Goal: Task Accomplishment & Management: Complete application form

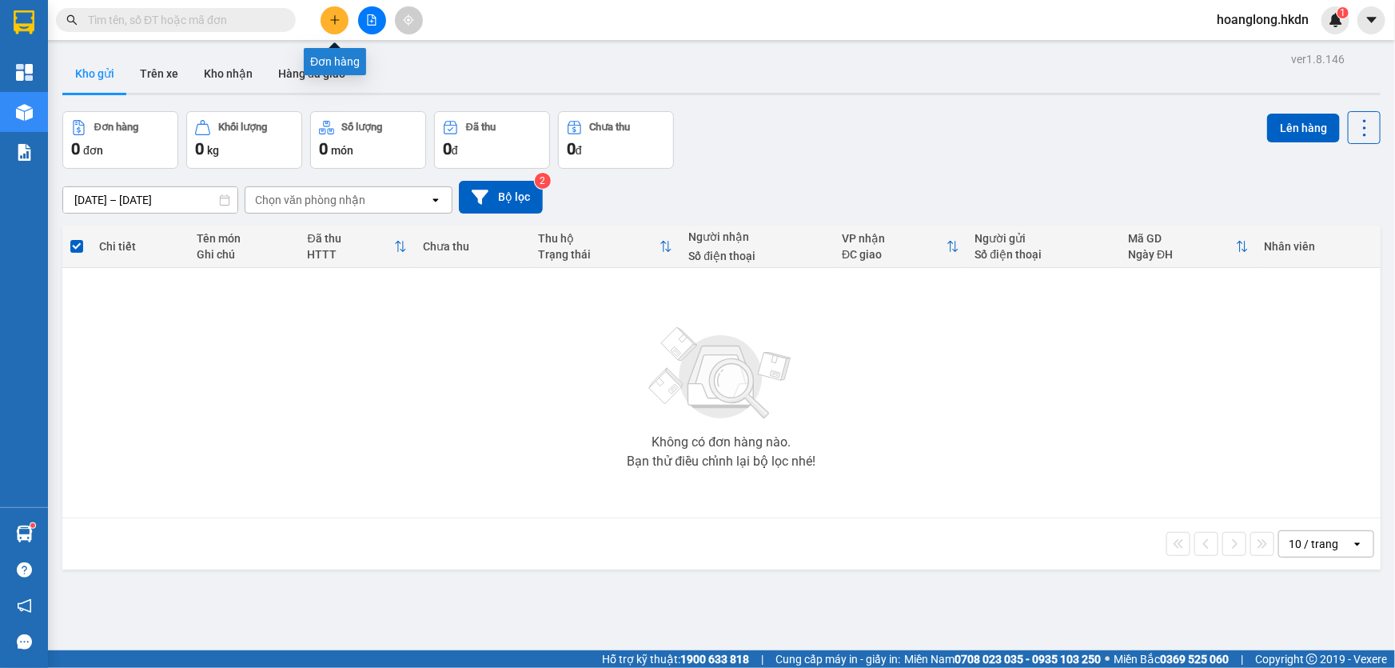
click at [329, 20] on icon "plus" at bounding box center [334, 19] width 11 height 11
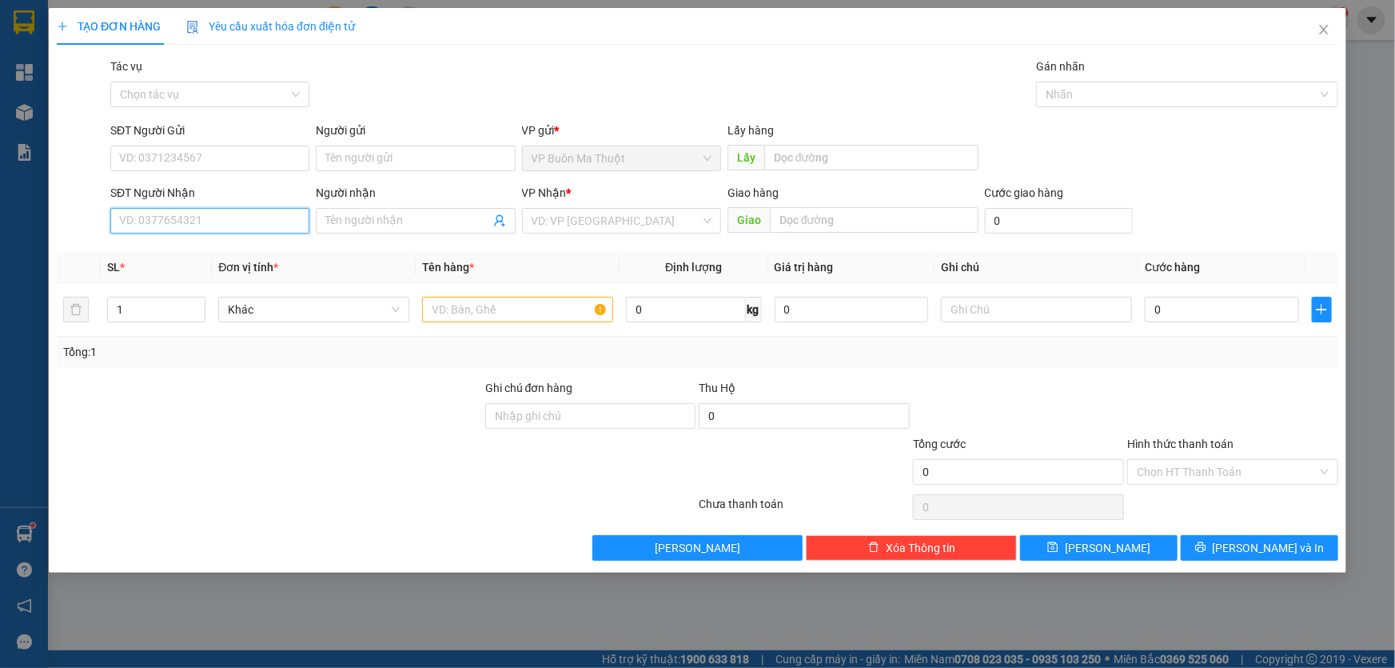
click at [185, 209] on input "SĐT Người Nhận" at bounding box center [209, 221] width 199 height 26
drag, startPoint x: 217, startPoint y: 211, endPoint x: 6, endPoint y: 289, distance: 224.9
click at [0, 272] on div "TẠO ĐƠN HÀNG Yêu cầu xuất hóa đơn điện tử Transit Pickup Surcharge Ids Transit …" at bounding box center [697, 334] width 1395 height 668
type input "0353019297"
click at [632, 232] on input "search" at bounding box center [616, 221] width 169 height 24
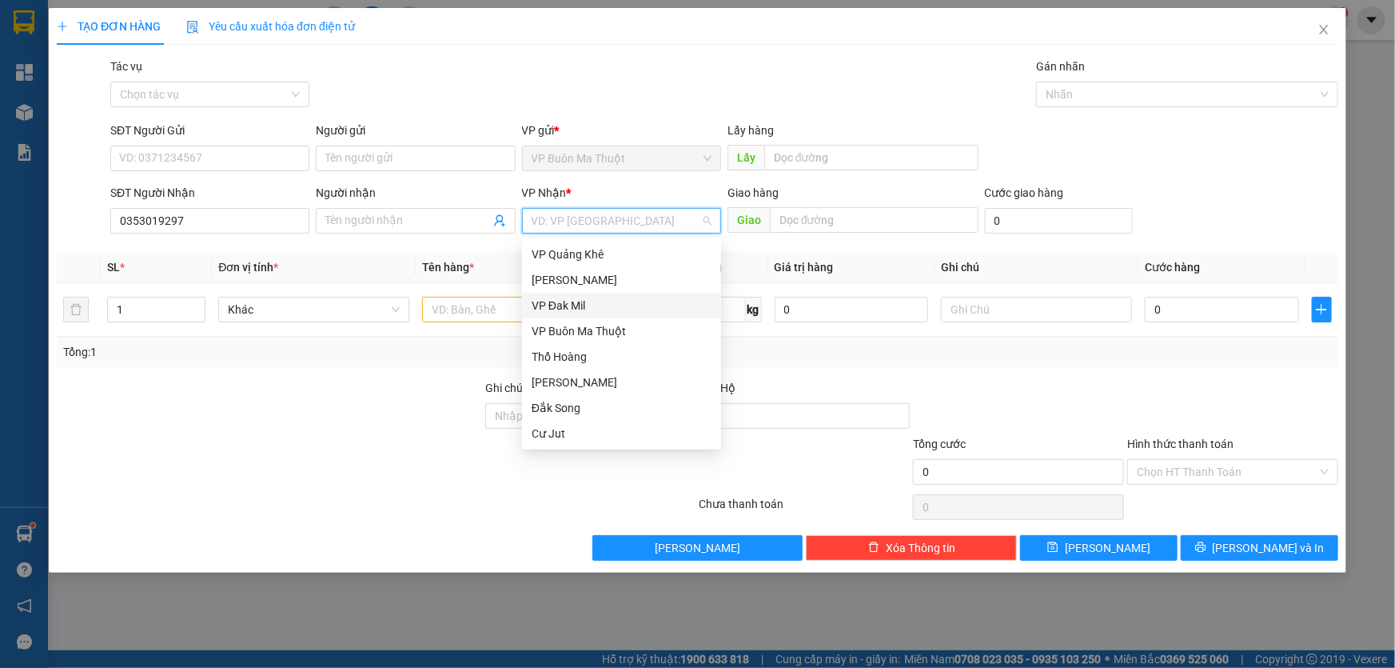
click at [563, 295] on div "VP Đak Mil" at bounding box center [621, 306] width 199 height 26
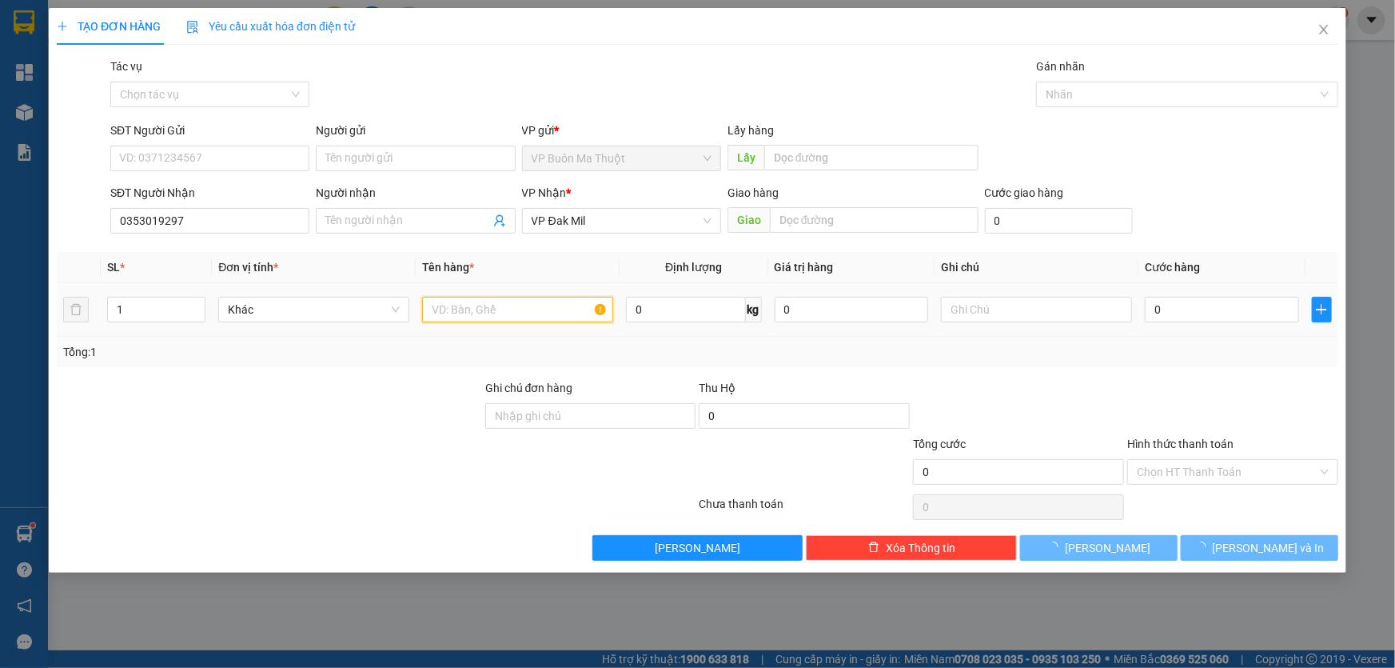
click at [514, 317] on input "text" at bounding box center [517, 310] width 191 height 26
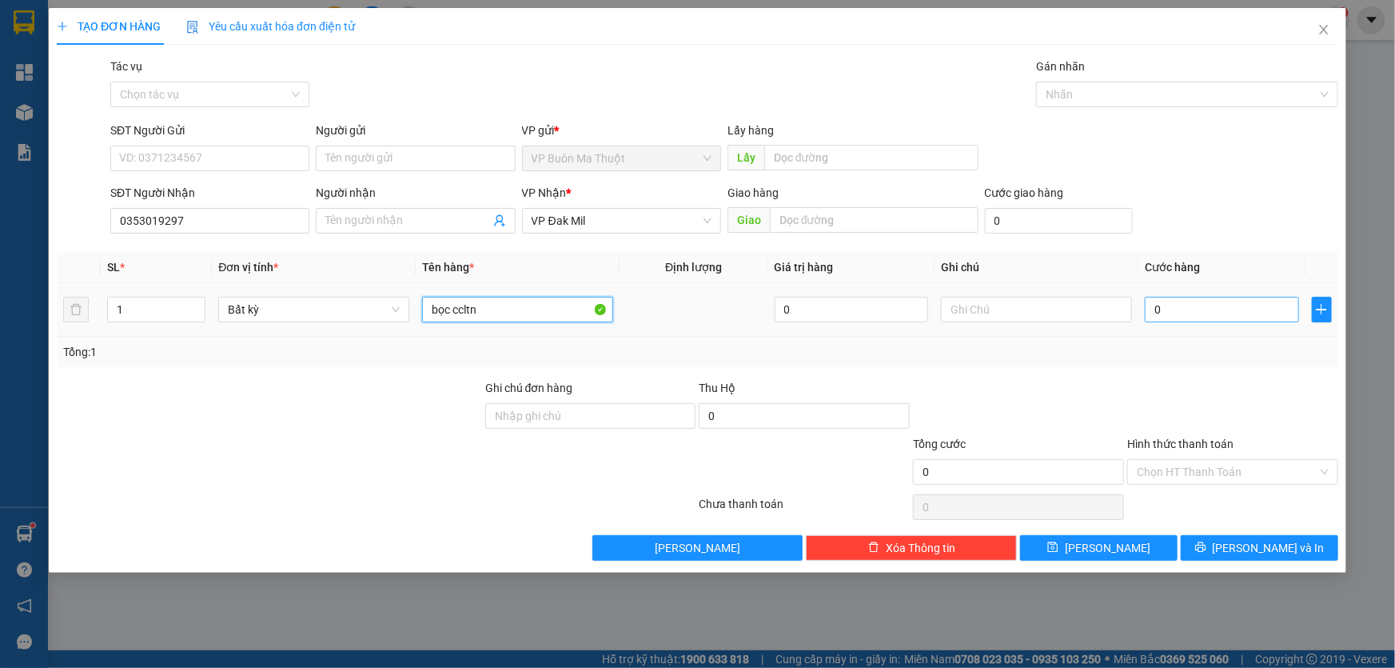
type input "bọc ccltn"
click at [1189, 304] on input "0" at bounding box center [1222, 310] width 154 height 26
type input "6"
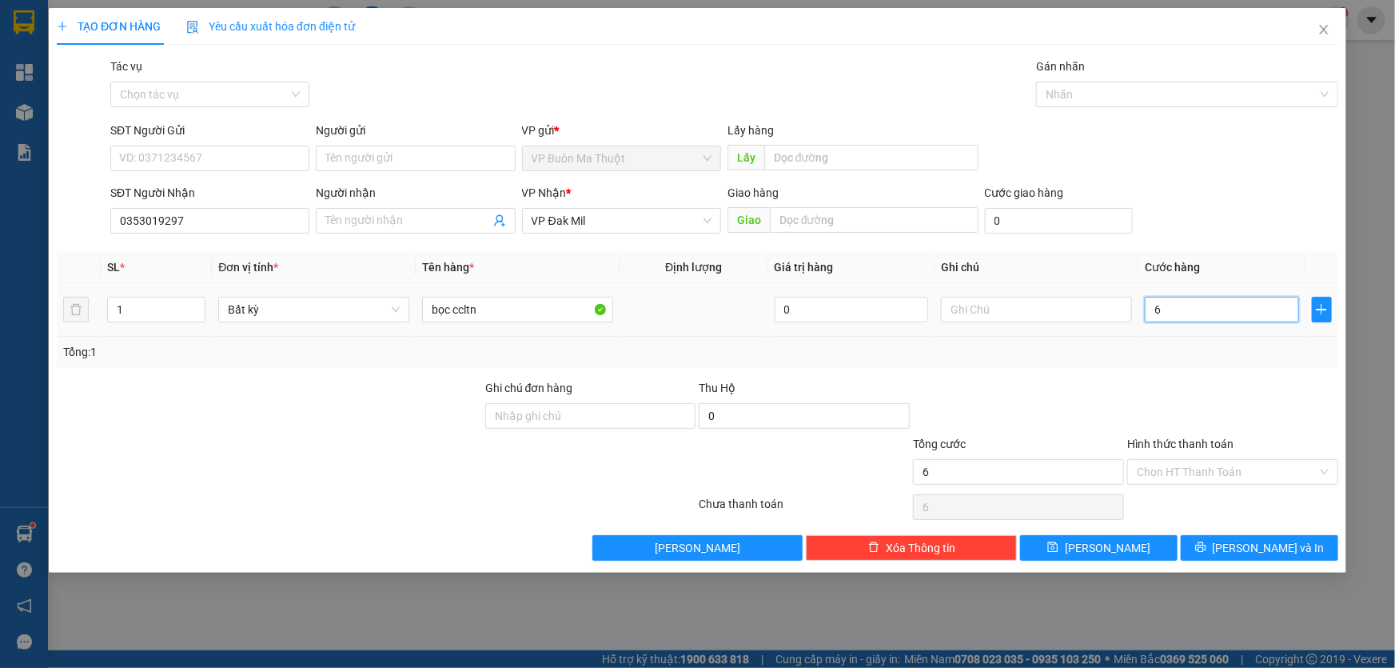
type input "0"
type input "05"
type input "5"
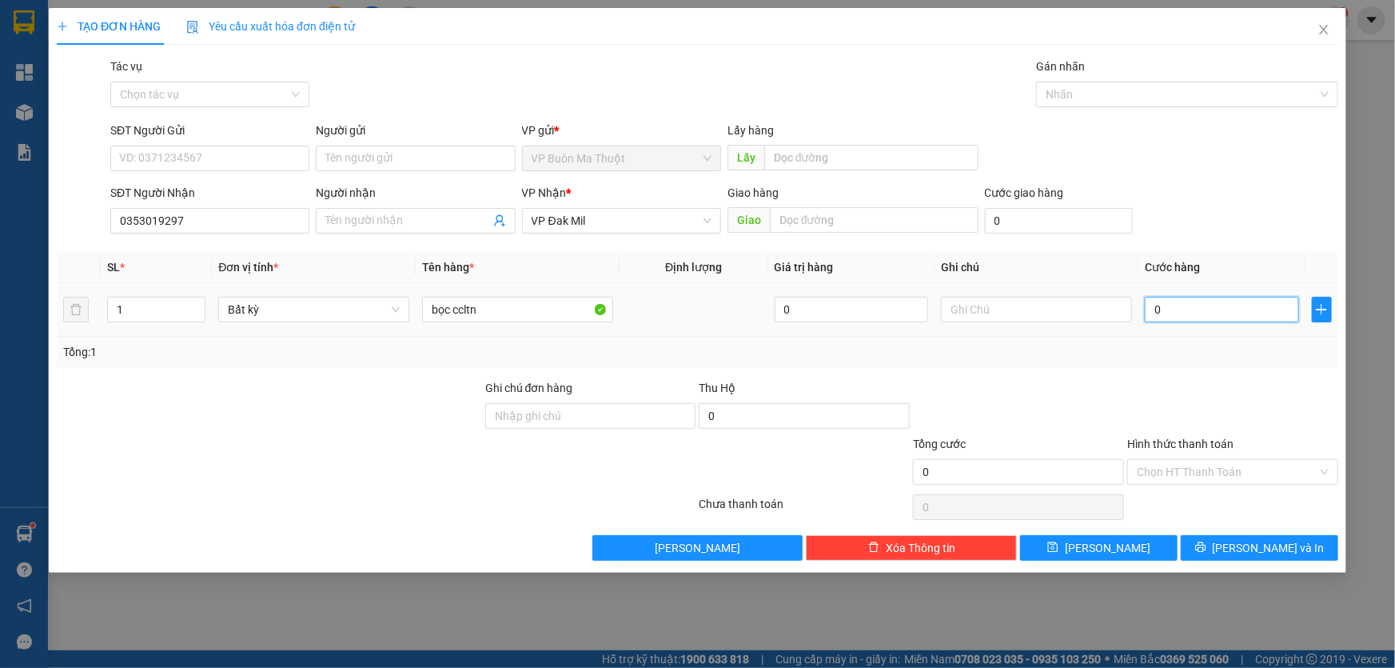
type input "5"
type input "050"
type input "50"
type input "0.500"
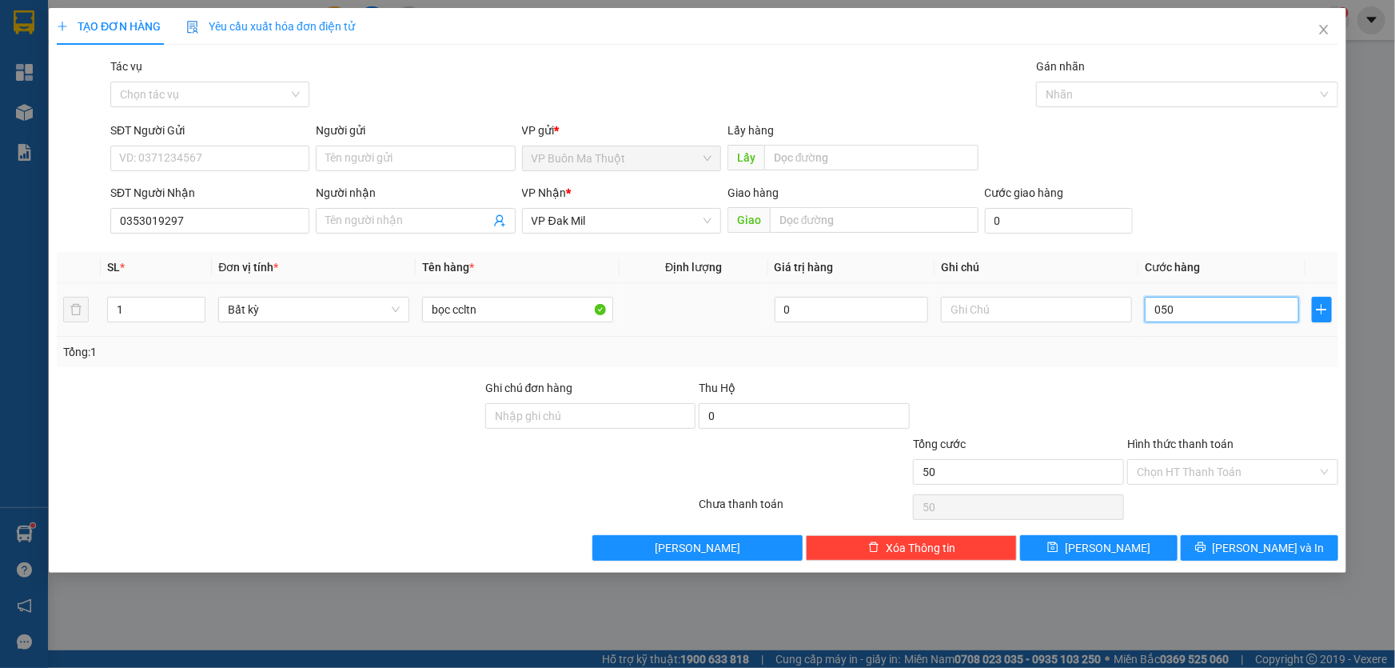
type input "500"
type input "05.000"
type input "5.000"
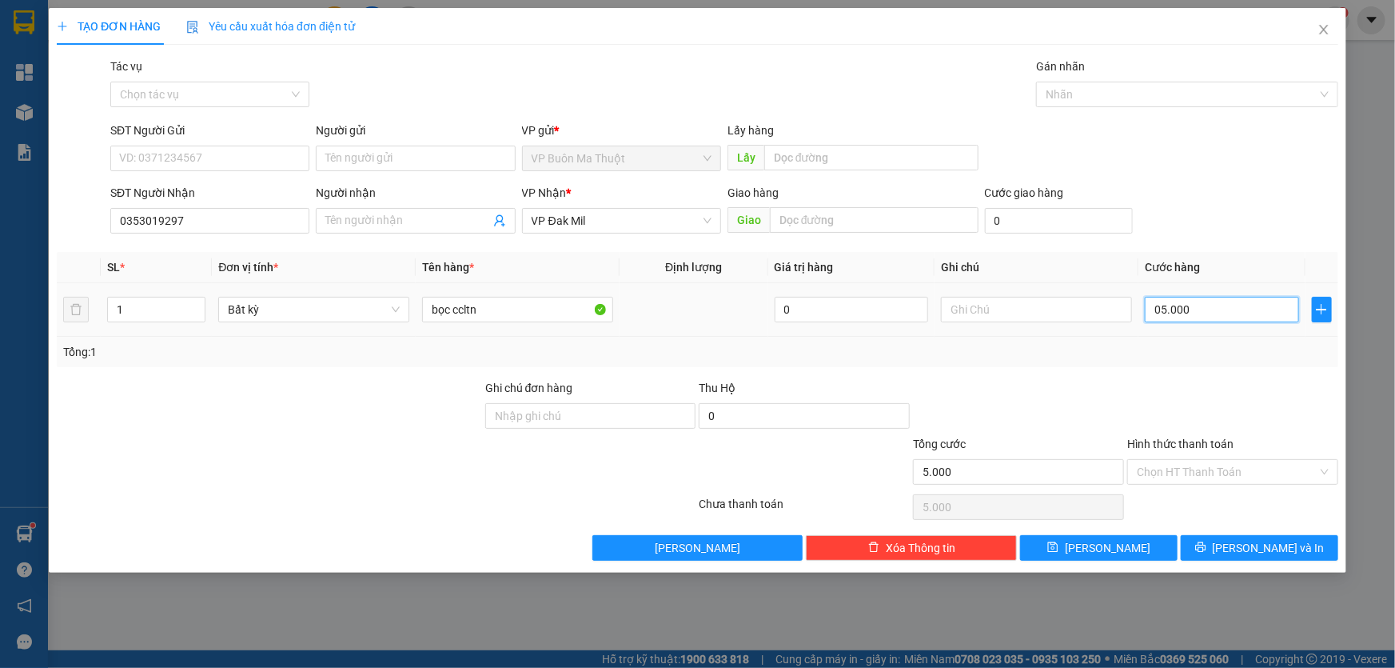
type input "050.000"
type input "50.000"
click at [1129, 544] on button "[PERSON_NAME]" at bounding box center [1099, 548] width 158 height 26
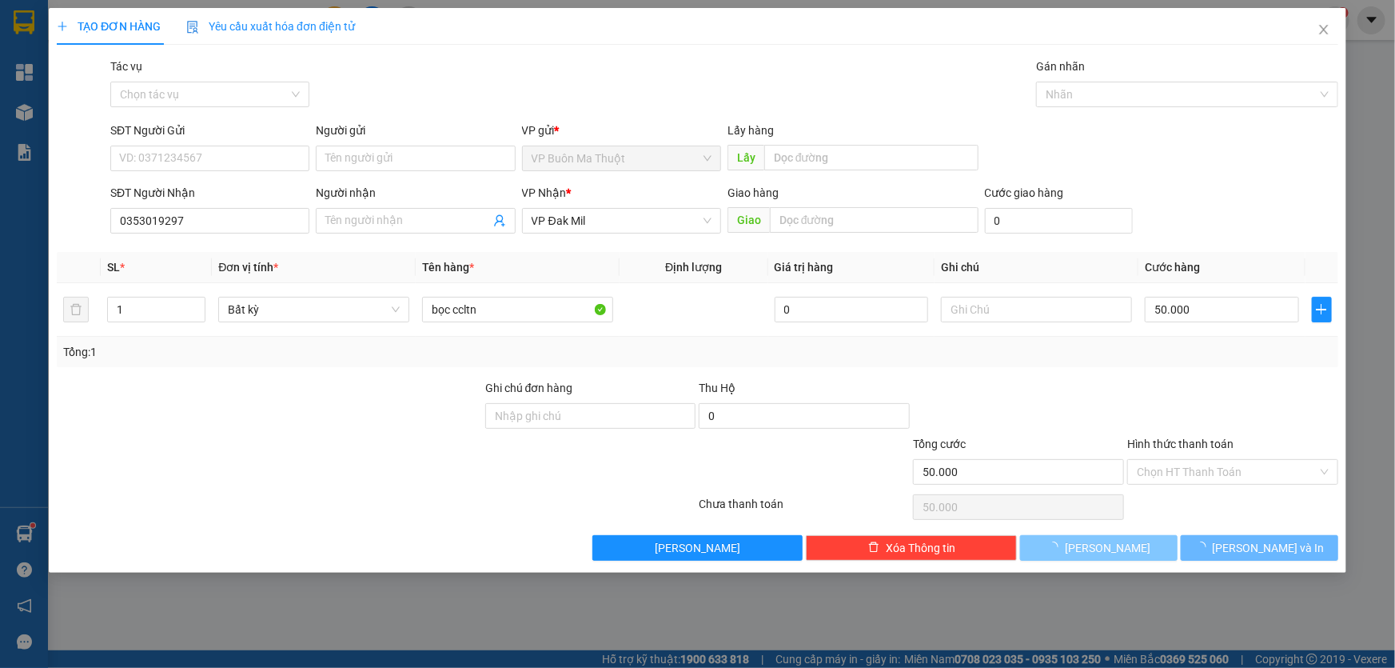
type input "0"
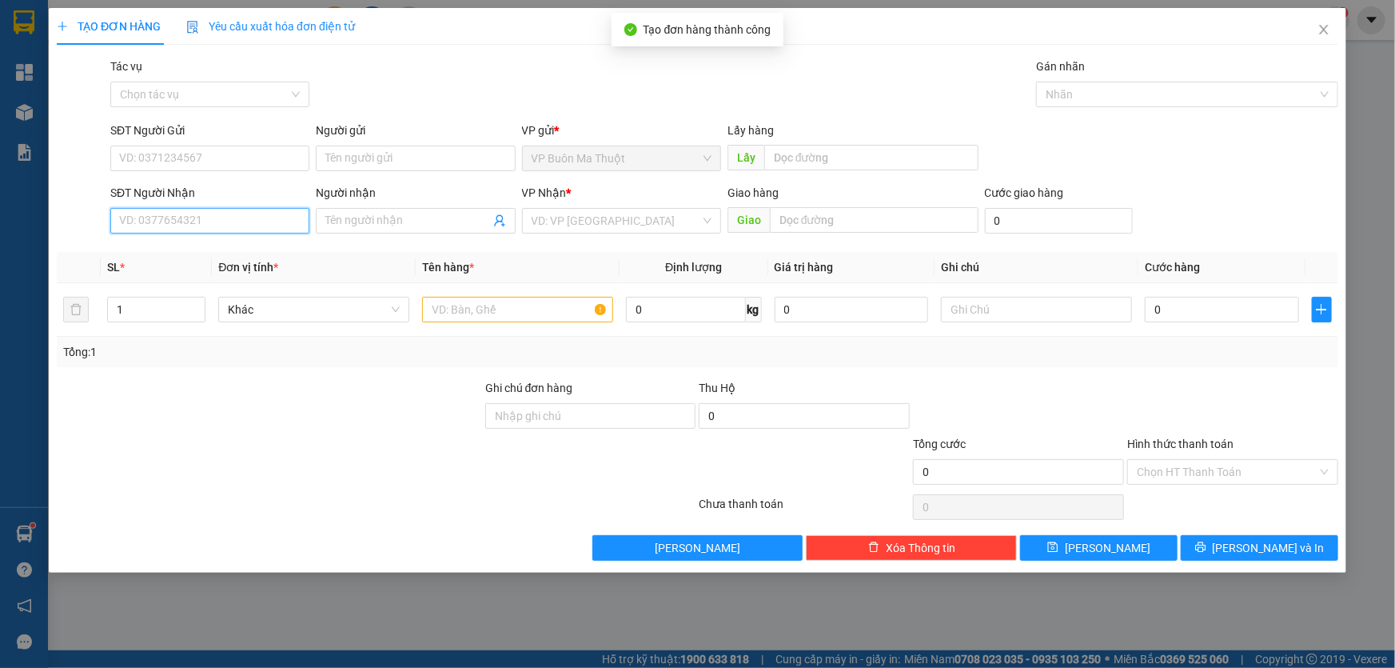
click at [239, 213] on input "SĐT Người Nhận" at bounding box center [209, 221] width 199 height 26
type input "0934077550"
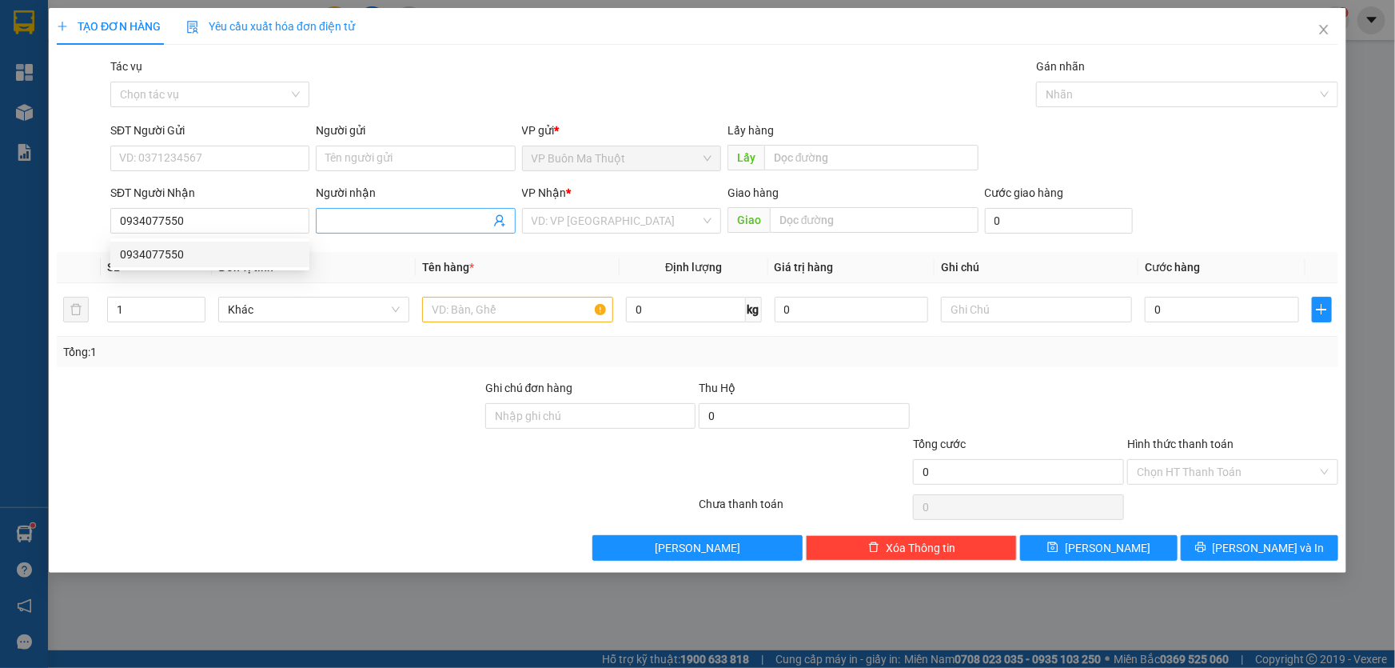
click at [405, 216] on input "Người nhận" at bounding box center [407, 221] width 164 height 18
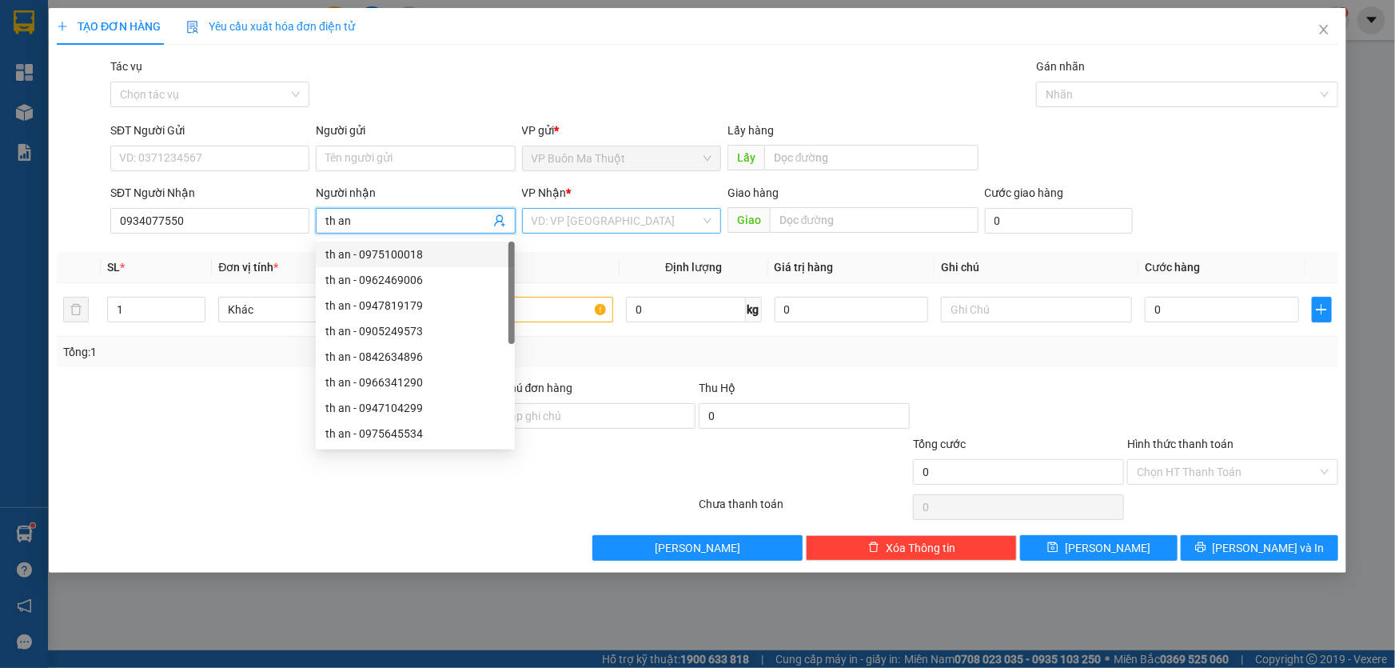
type input "th an"
click at [566, 224] on input "search" at bounding box center [616, 221] width 169 height 24
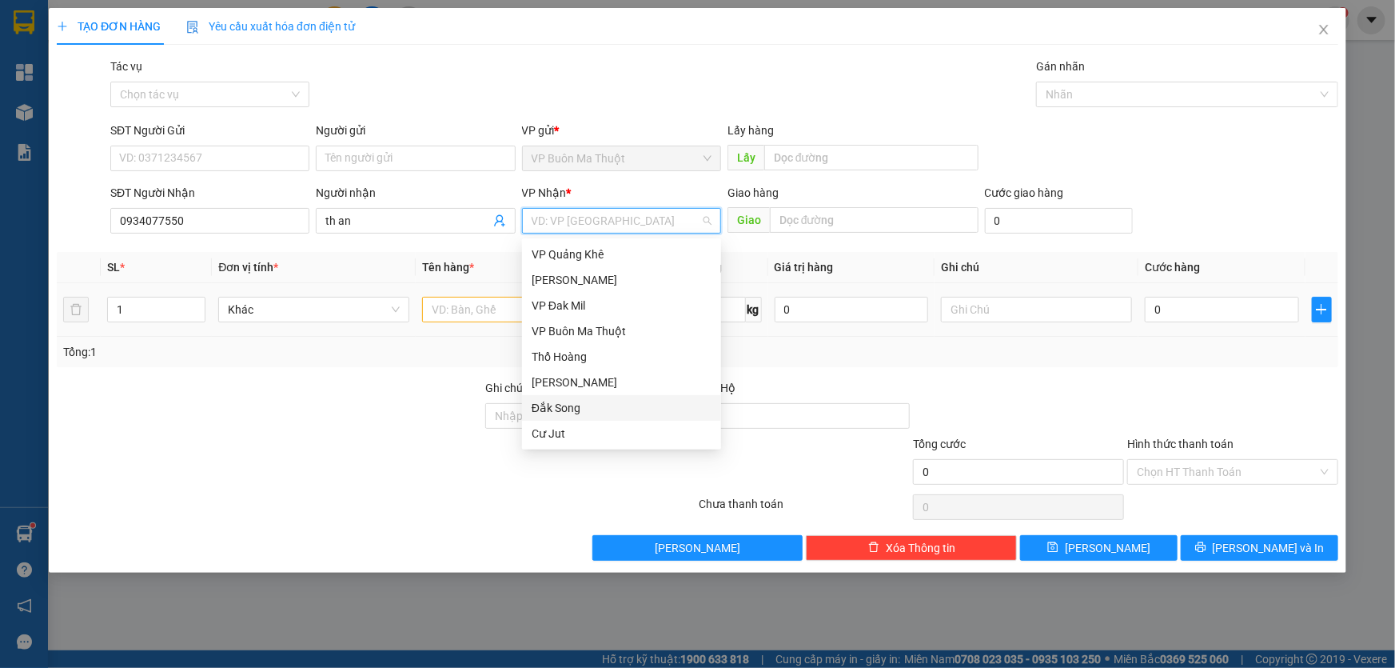
drag, startPoint x: 556, startPoint y: 411, endPoint x: 481, endPoint y: 321, distance: 116.4
click at [554, 412] on div "Đắk Song" at bounding box center [622, 408] width 180 height 18
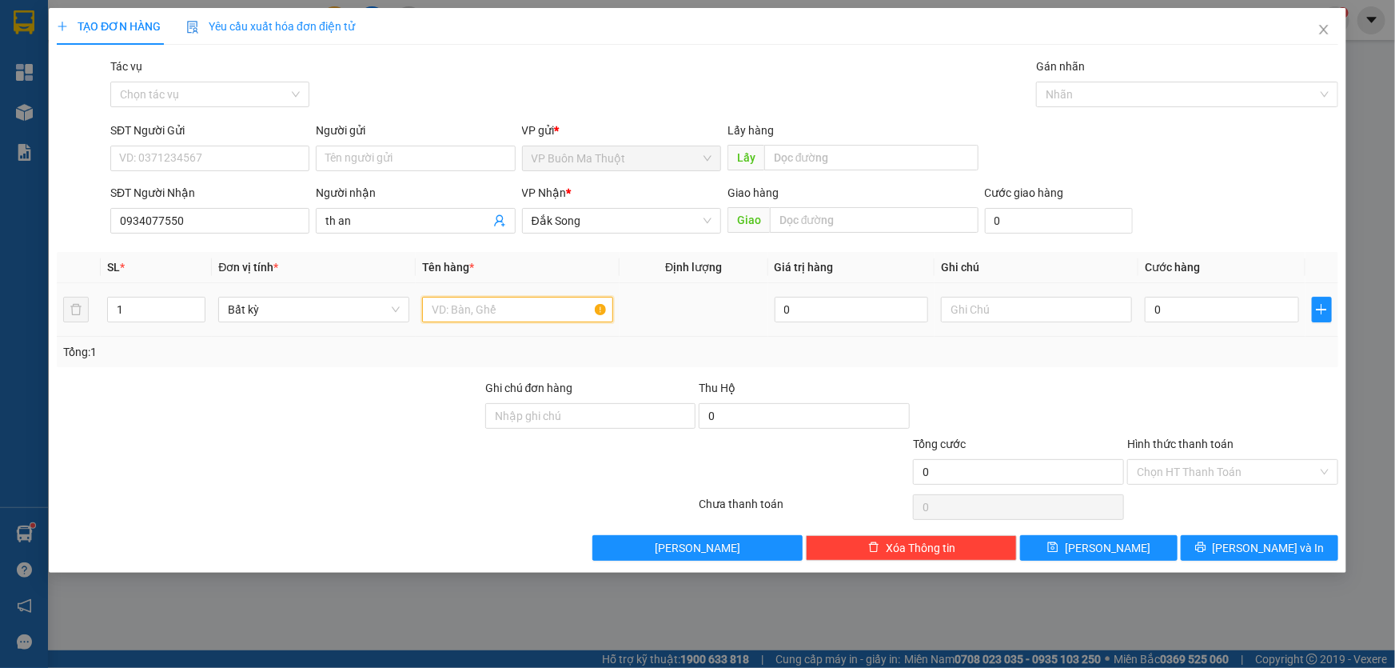
click at [477, 305] on input "text" at bounding box center [517, 310] width 191 height 26
type input "bọc"
click at [1184, 325] on div "0" at bounding box center [1222, 309] width 154 height 32
click at [1192, 310] on input "0" at bounding box center [1222, 310] width 154 height 26
type input "3"
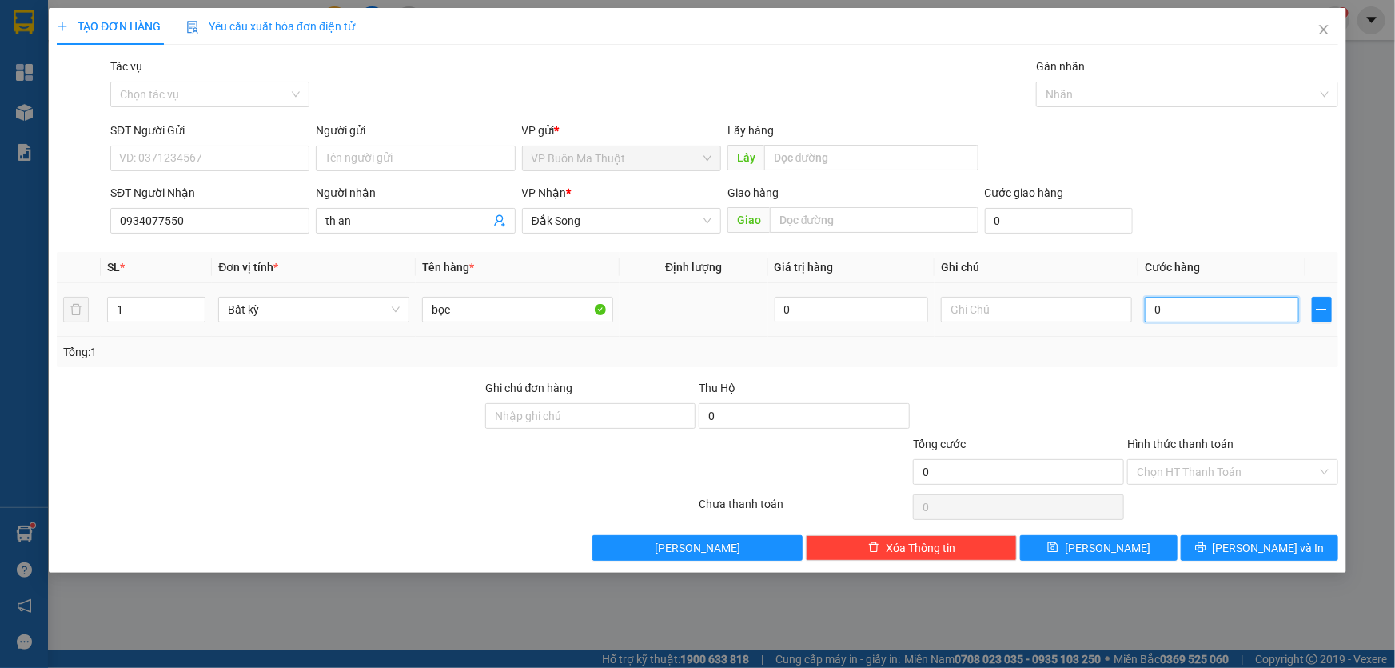
type input "3"
type input "30"
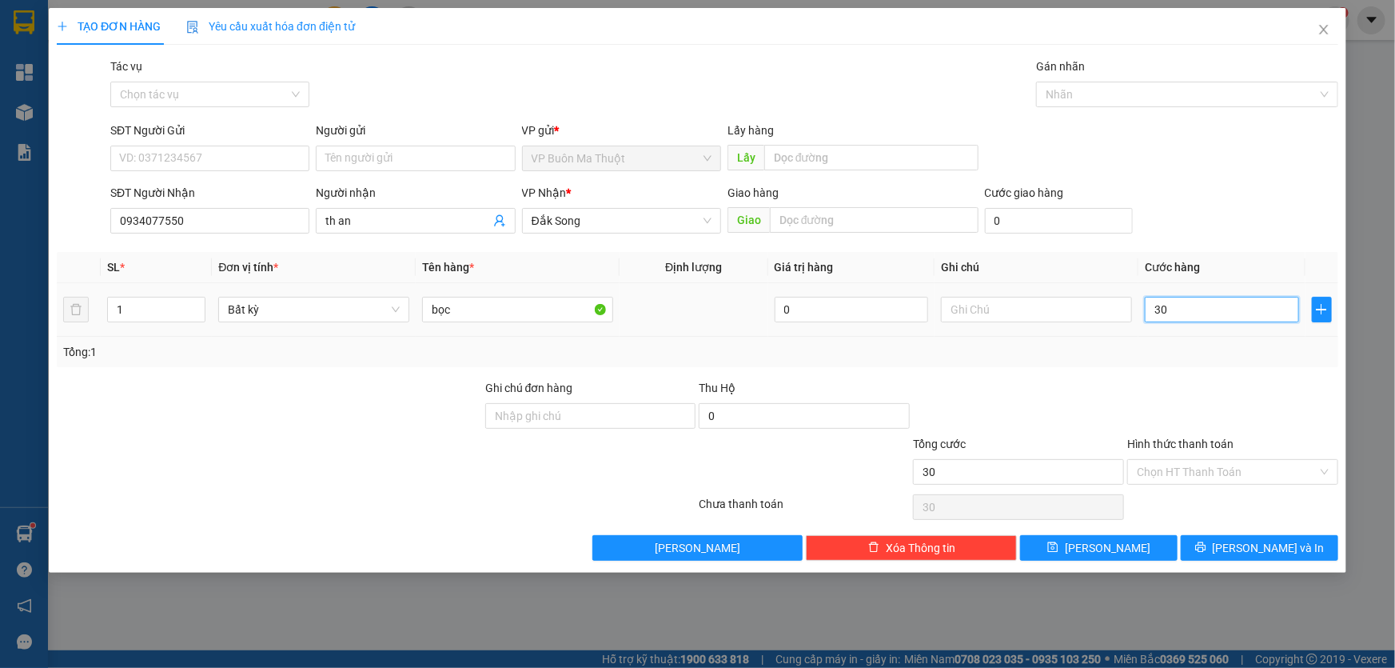
type input "300"
type input "3.000"
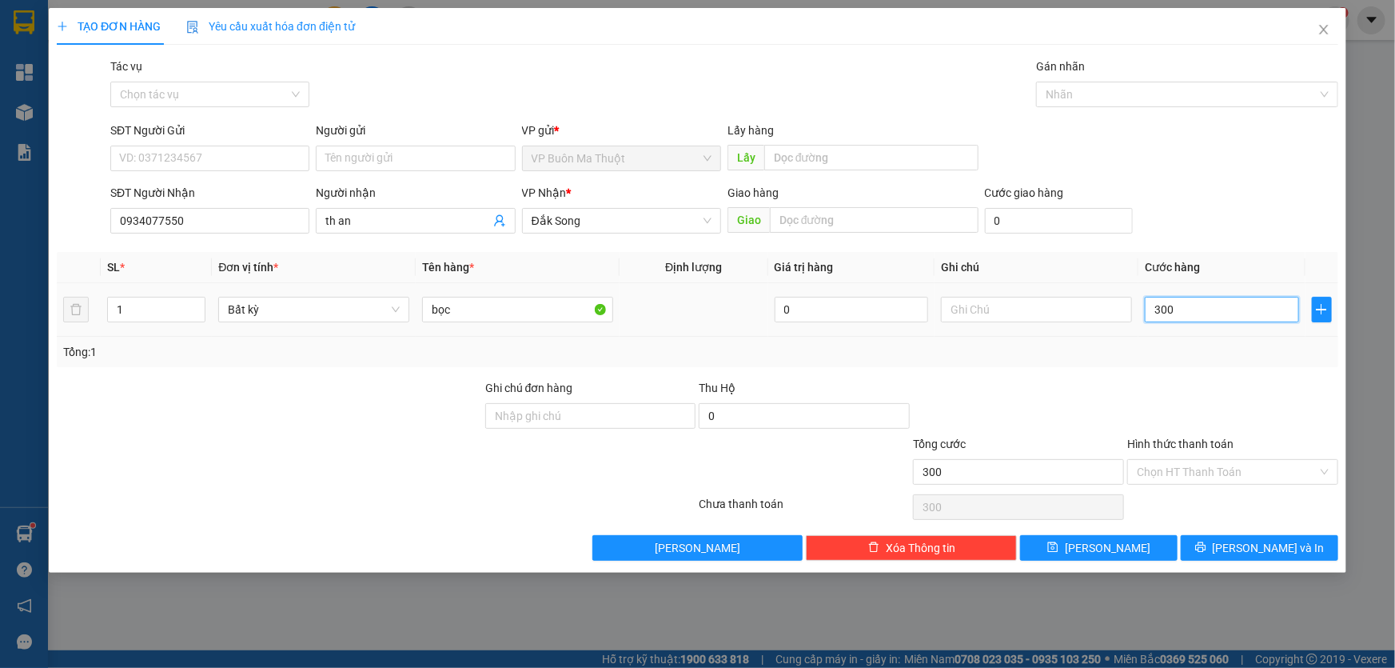
type input "3.000"
type input "30.000"
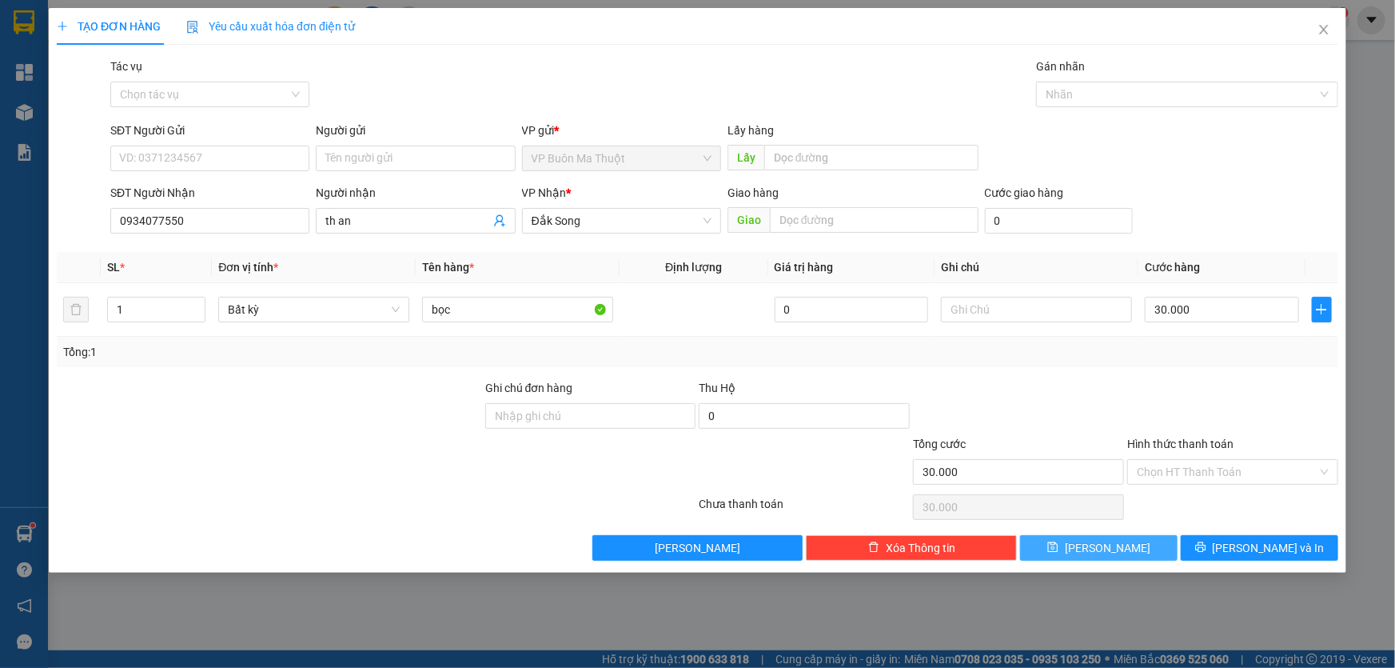
click at [1076, 548] on button "[PERSON_NAME]" at bounding box center [1099, 548] width 158 height 26
type input "0"
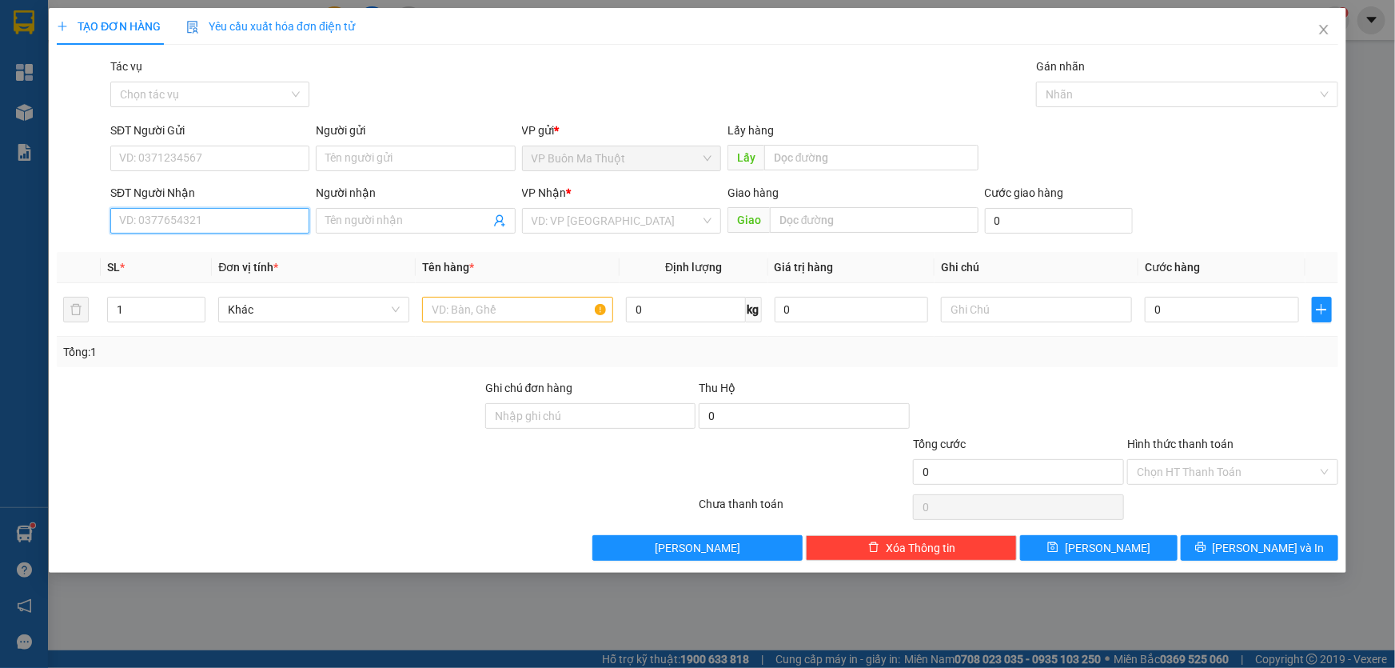
click at [265, 217] on input "SĐT Người Nhận" at bounding box center [209, 221] width 199 height 26
type input "0937870202"
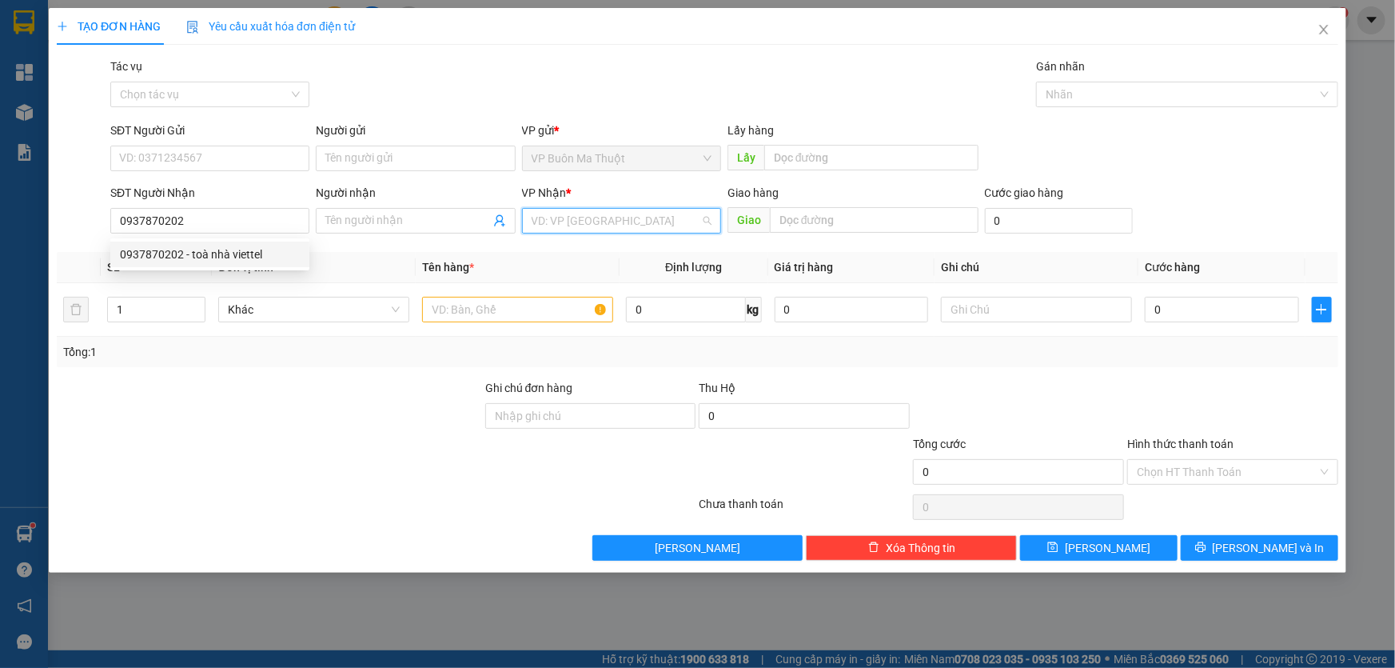
click at [556, 221] on input "search" at bounding box center [616, 221] width 169 height 24
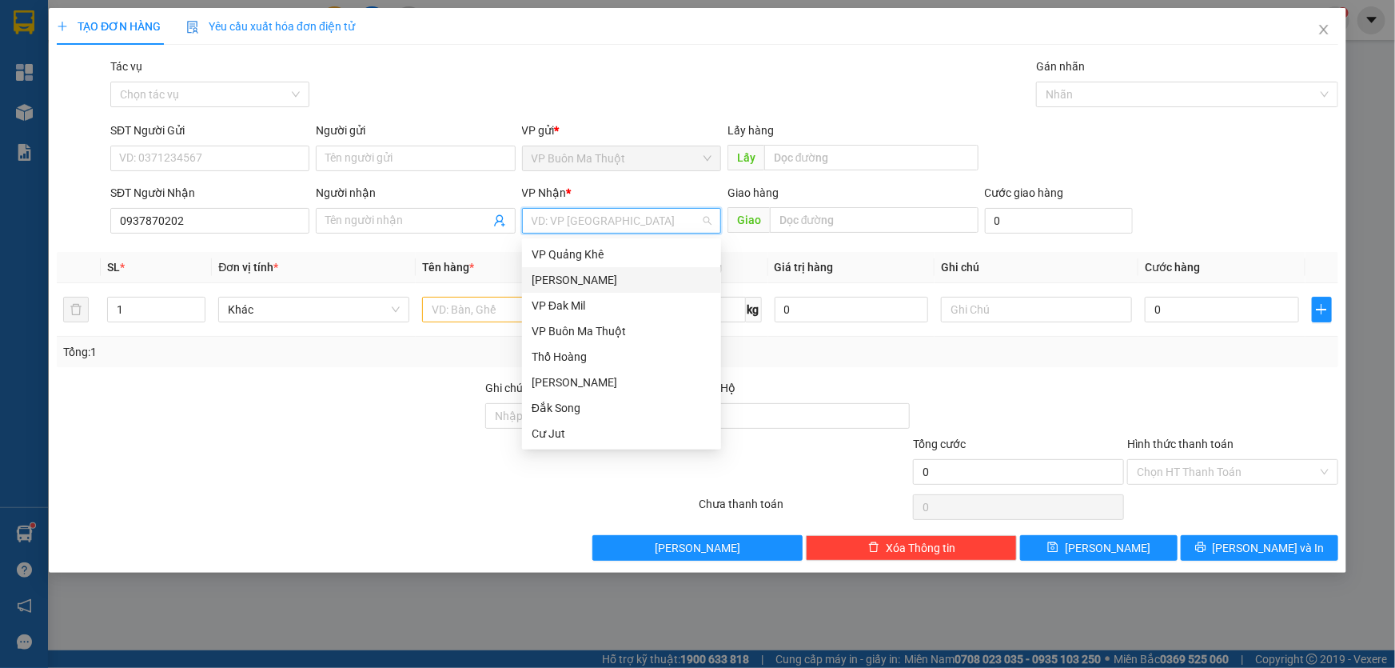
click at [572, 280] on div "[PERSON_NAME]" at bounding box center [622, 280] width 180 height 18
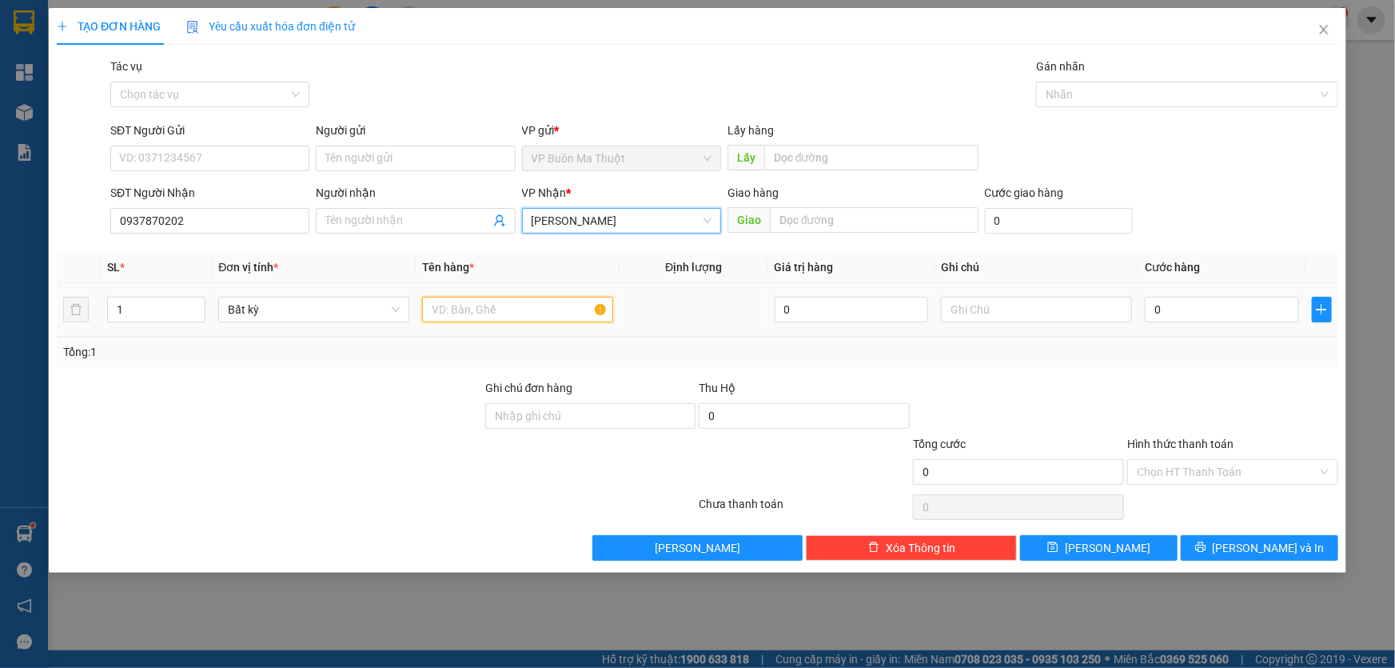
click at [516, 321] on input "text" at bounding box center [517, 310] width 191 height 26
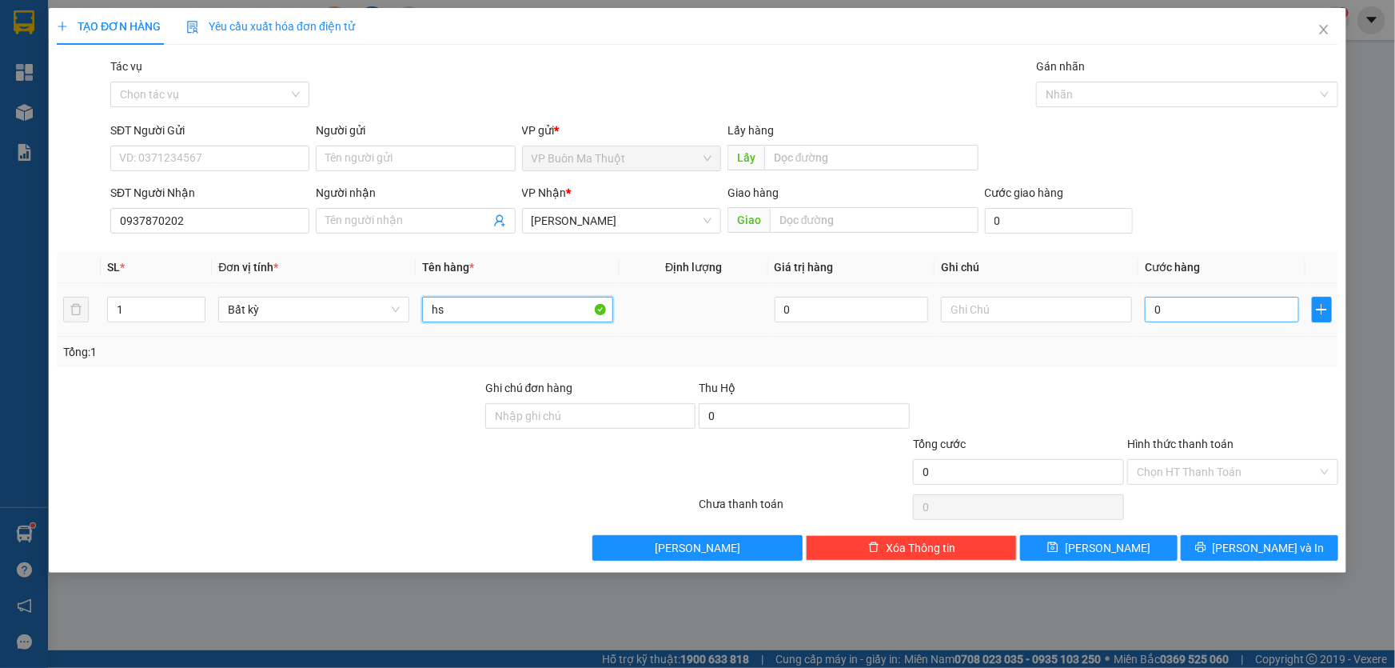
type input "hs"
click at [1262, 305] on input "0" at bounding box center [1222, 310] width 154 height 26
type input "3"
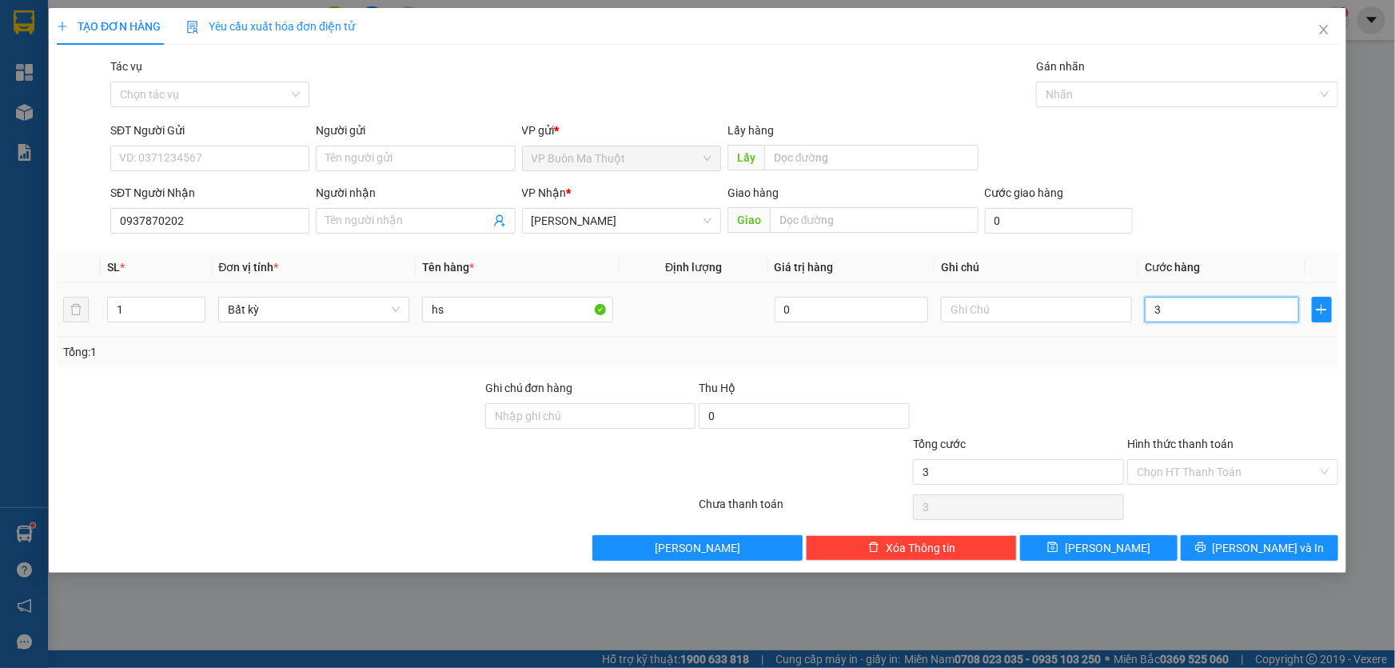
type input "30"
type input "300"
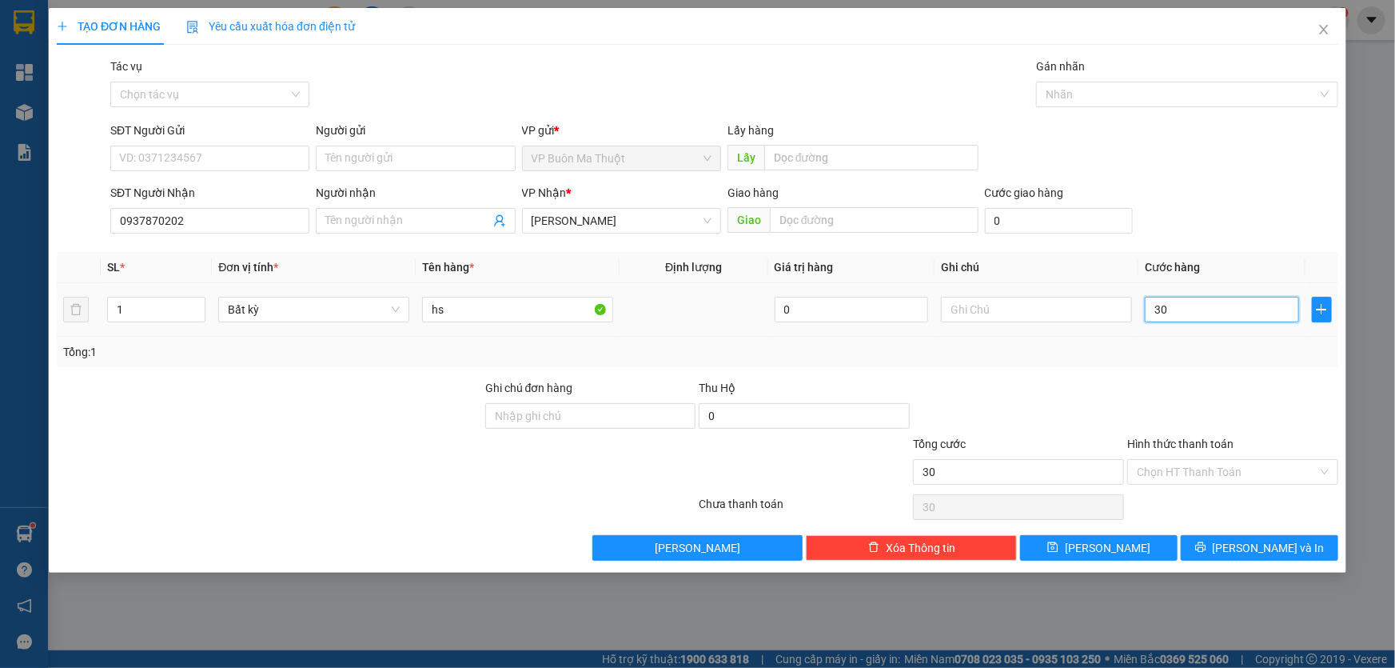
type input "300"
type input "3.000"
type input "30.000"
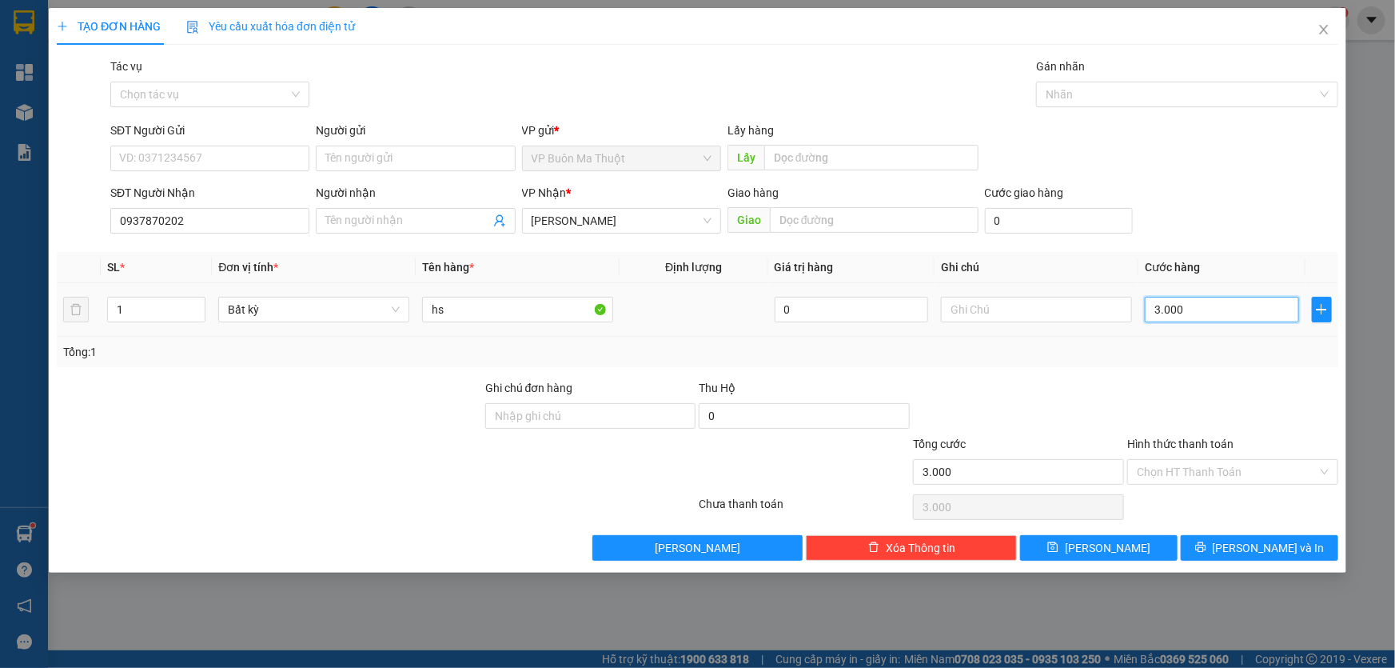
type input "30.000"
click at [1125, 550] on button "[PERSON_NAME]" at bounding box center [1099, 548] width 158 height 26
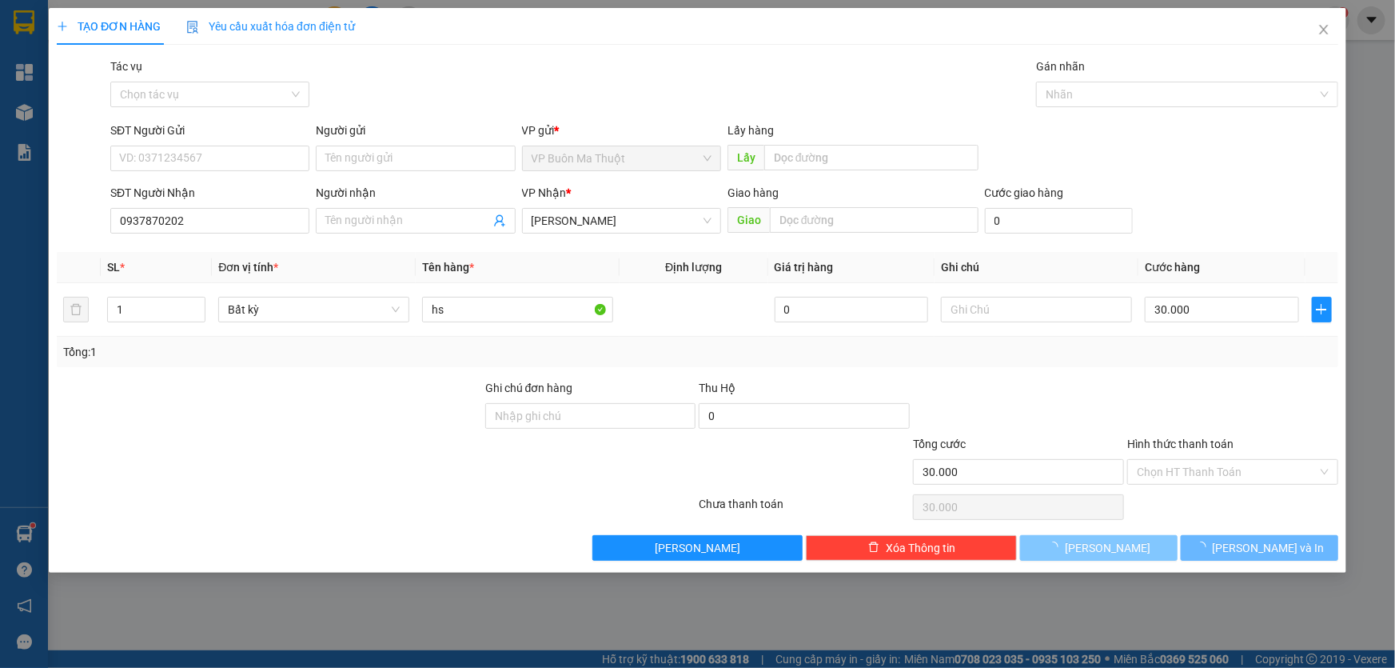
type input "0"
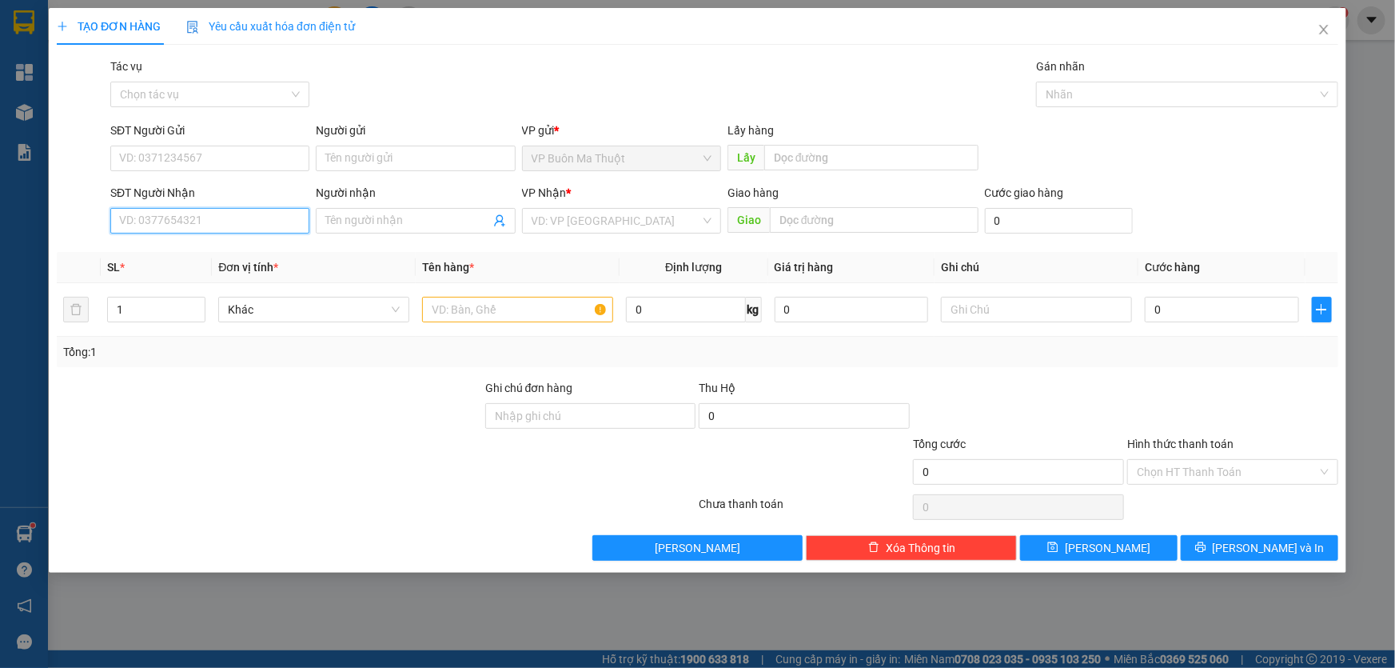
click at [201, 216] on input "SĐT Người Nhận" at bounding box center [209, 221] width 199 height 26
type input "0905089234"
click at [583, 226] on input "search" at bounding box center [616, 221] width 169 height 24
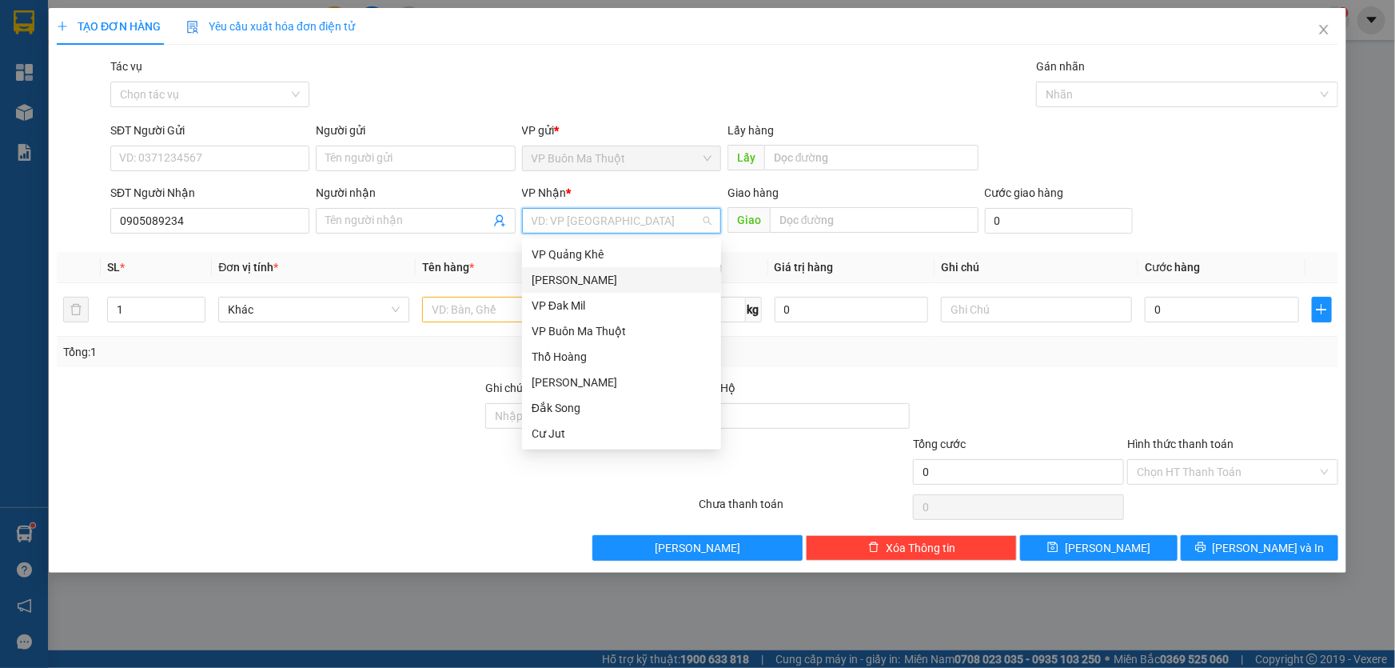
click at [569, 286] on div "[PERSON_NAME]" at bounding box center [622, 280] width 180 height 18
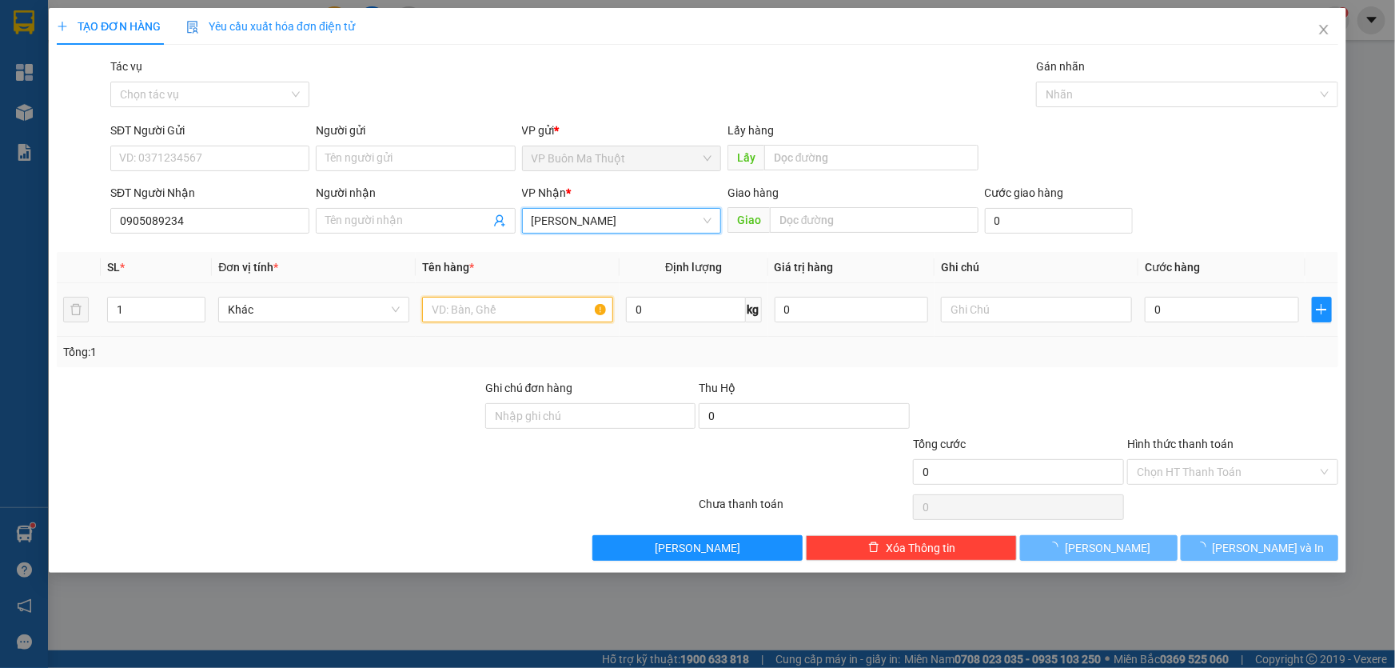
click at [505, 311] on input "text" at bounding box center [517, 310] width 191 height 26
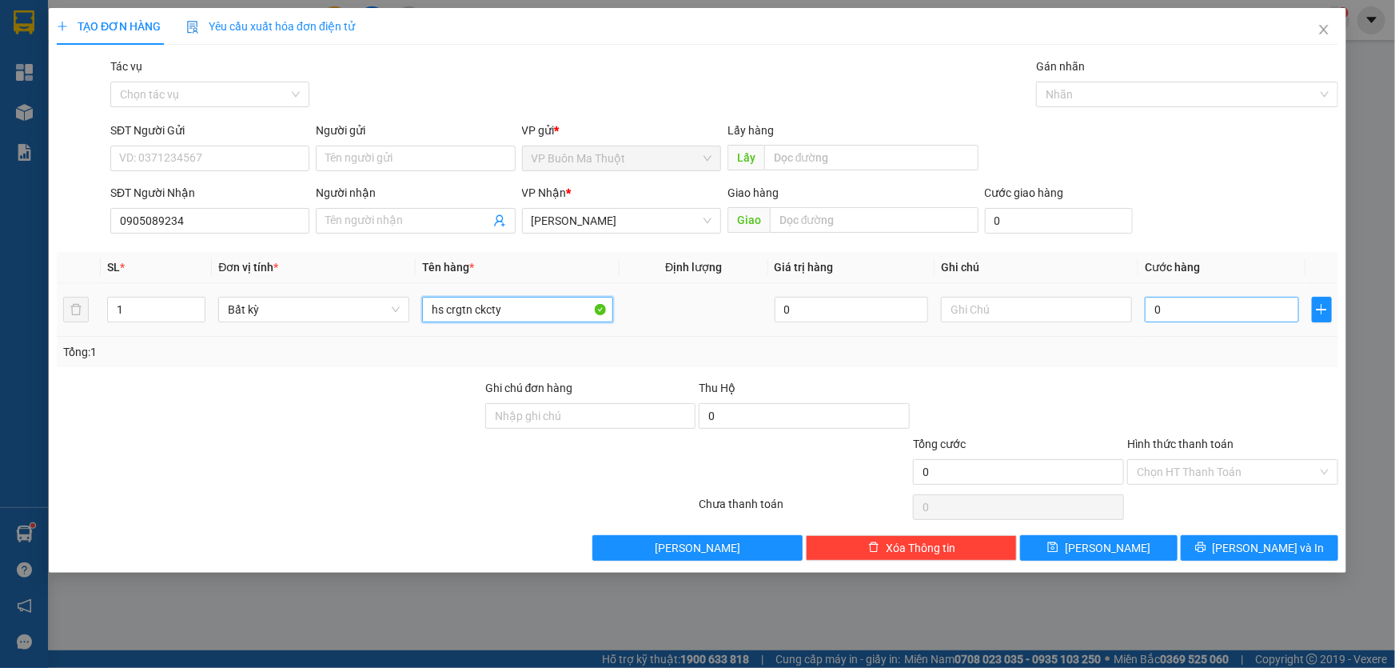
type input "hs crgtn ckcty"
click at [1191, 300] on input "0" at bounding box center [1222, 310] width 154 height 26
type input "6"
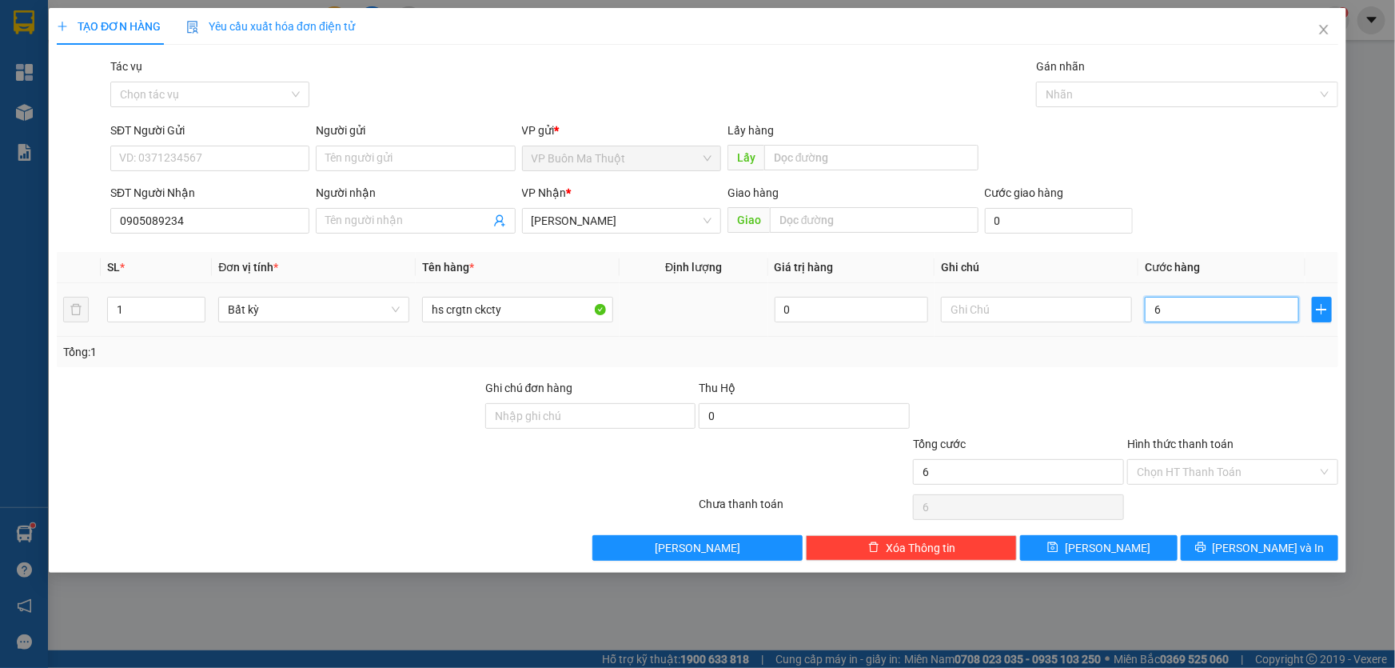
type input "60"
type input "600"
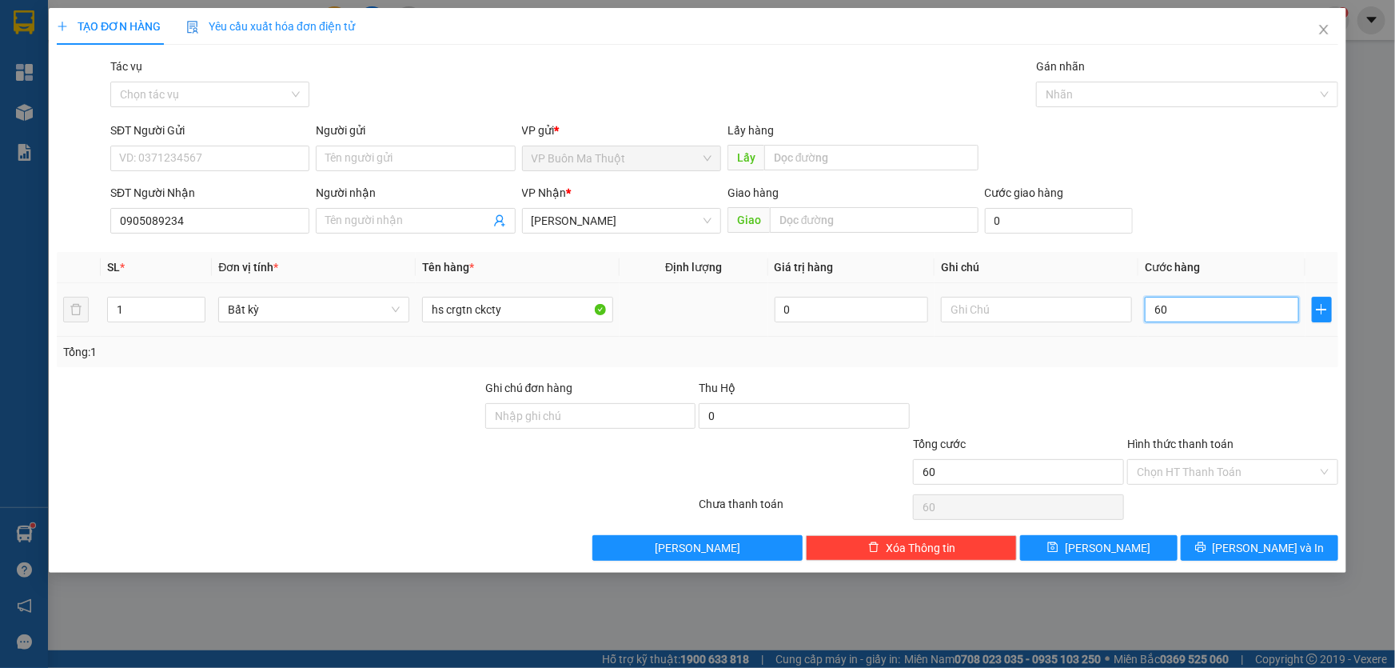
type input "600"
type input "6.000"
type input "60.000"
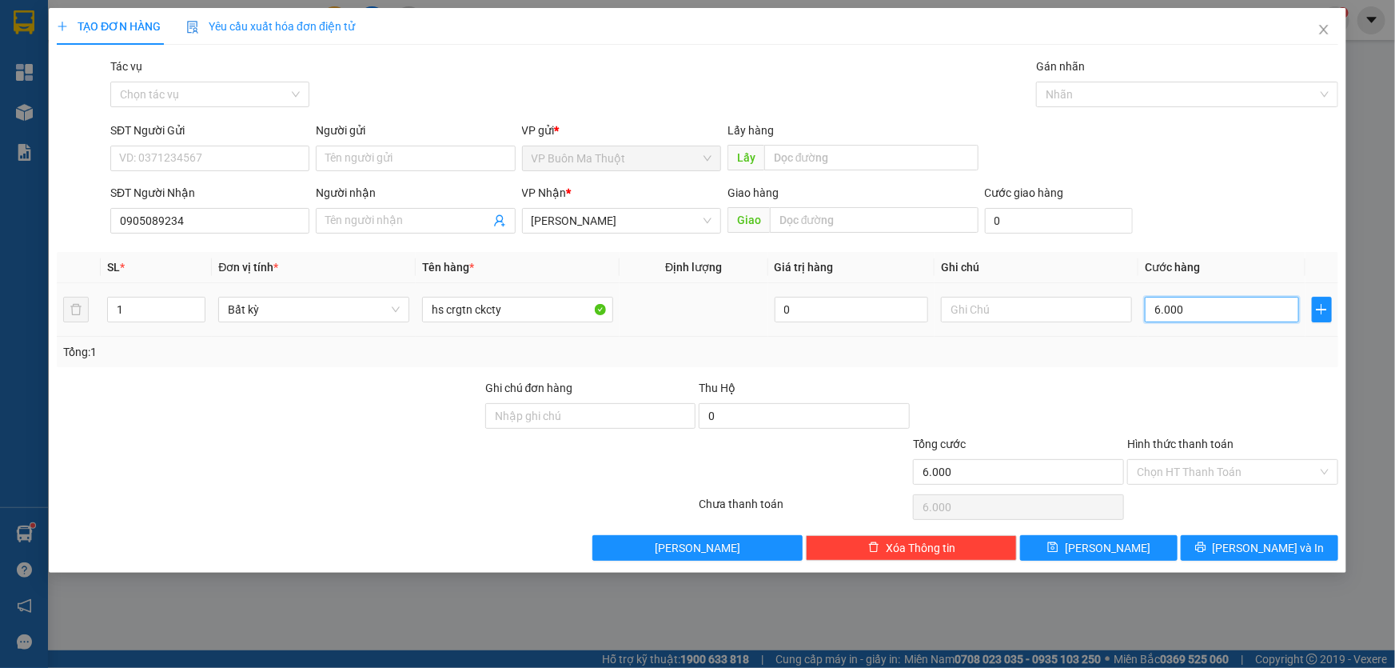
type input "60.000"
click at [530, 303] on input "hs crgtn ckcty" at bounding box center [517, 310] width 191 height 26
type input "hs crgtn ckcty"
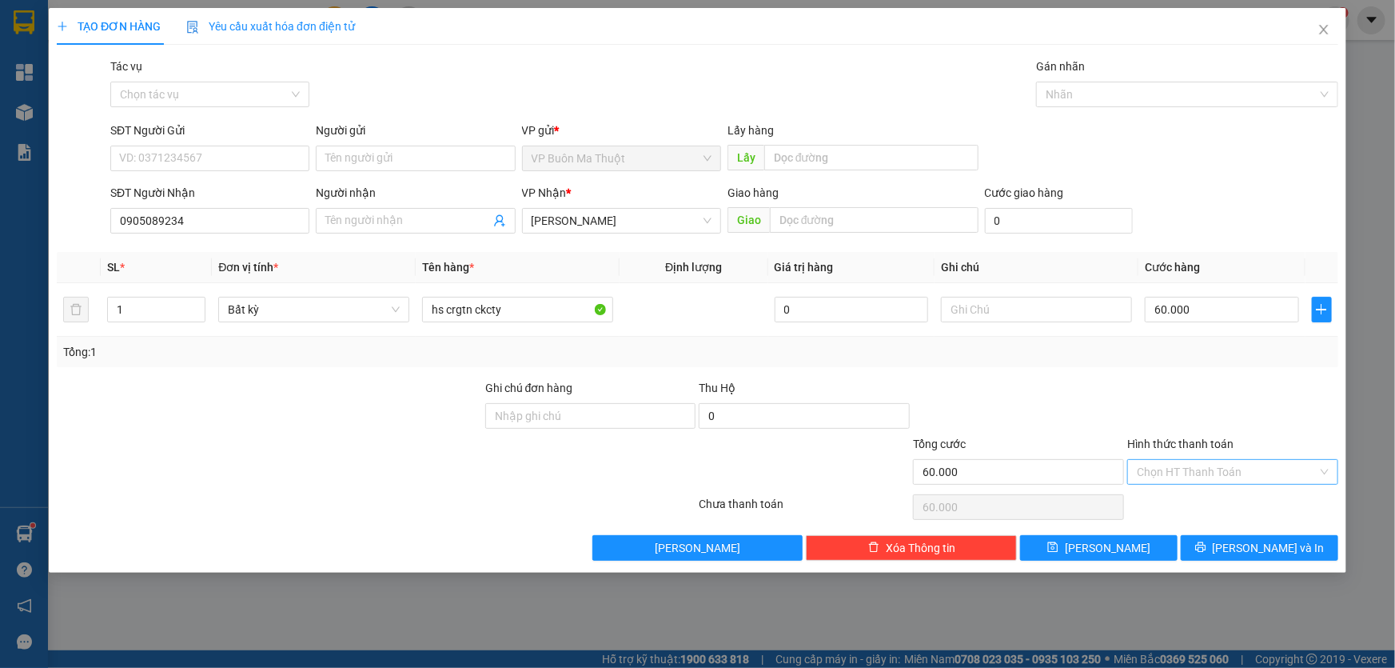
click at [1196, 470] on input "Hình thức thanh toán" at bounding box center [1227, 472] width 181 height 24
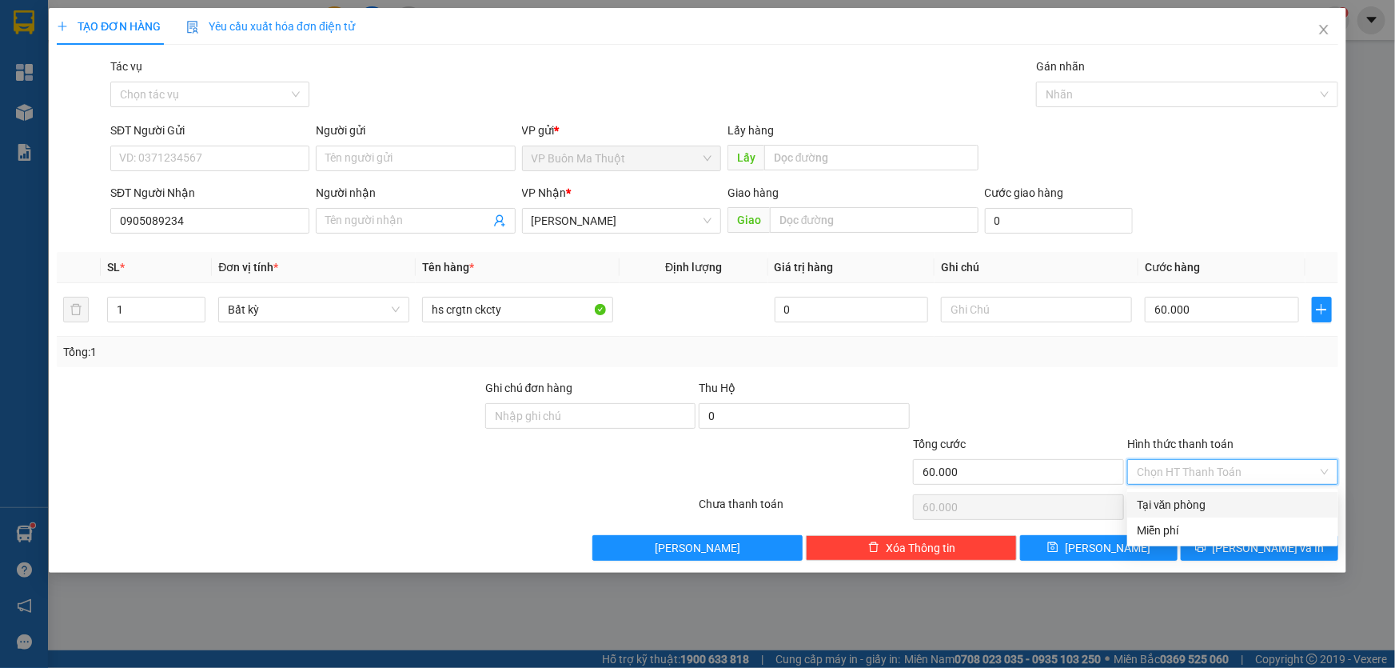
click at [1193, 509] on div "Tại văn phòng" at bounding box center [1233, 505] width 192 height 18
type input "0"
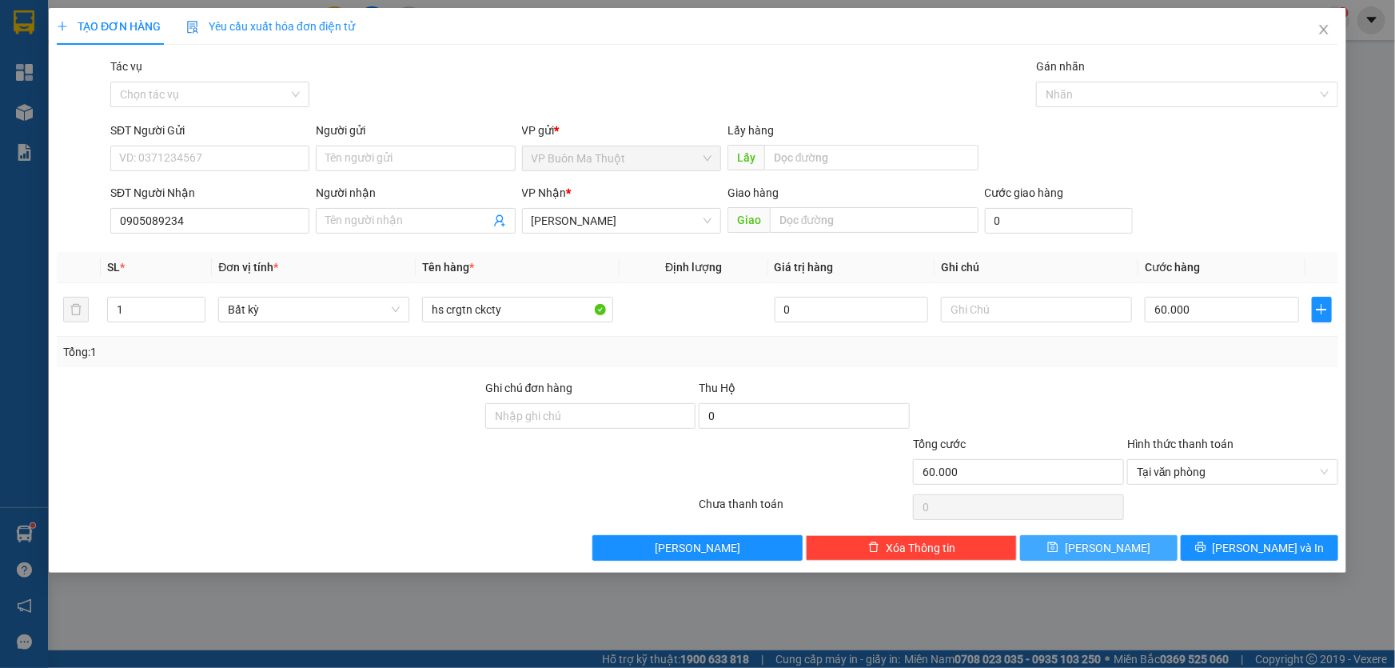
click at [1107, 545] on span "[PERSON_NAME]" at bounding box center [1108, 548] width 86 height 18
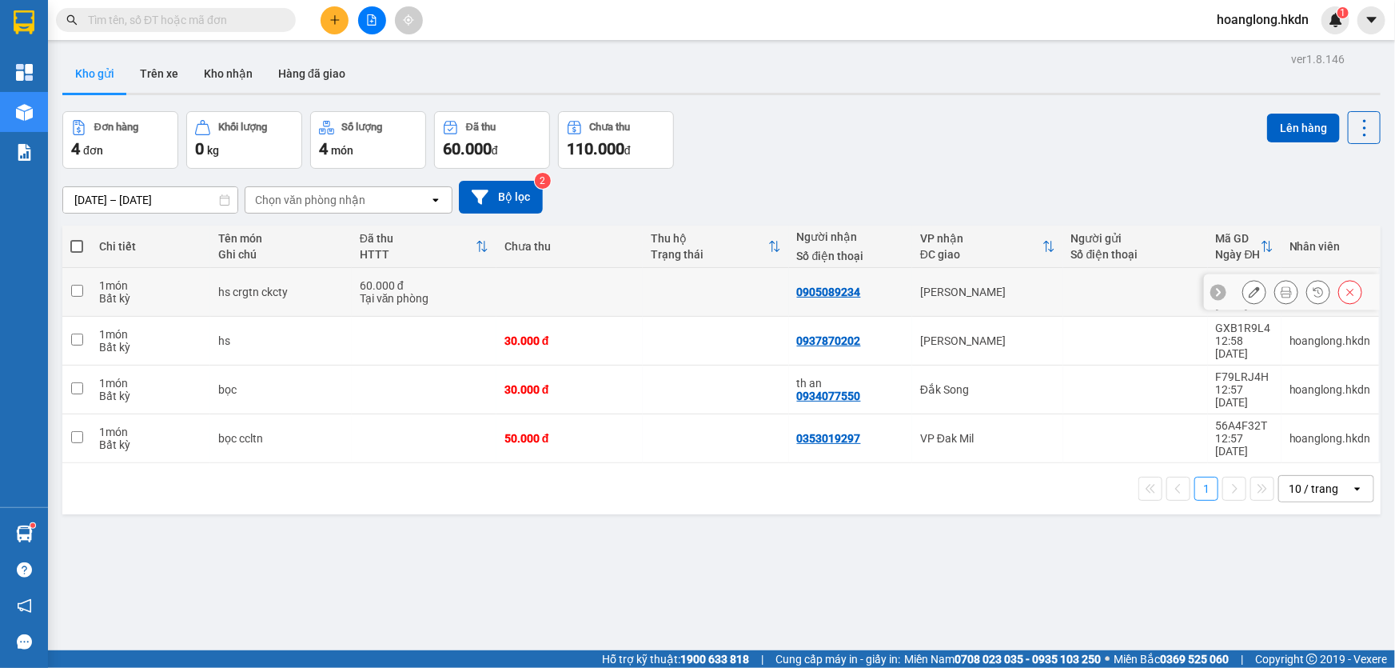
click at [721, 297] on td at bounding box center [716, 292] width 146 height 49
checkbox input "true"
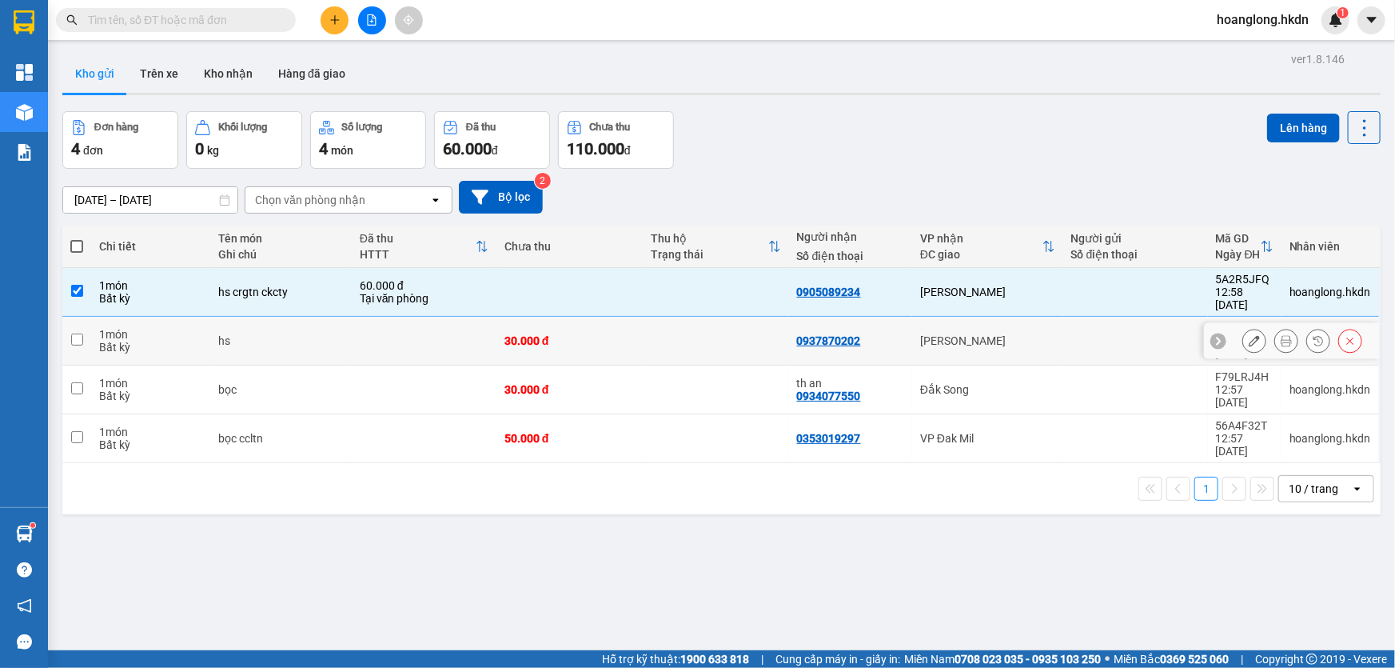
click at [732, 324] on td at bounding box center [716, 341] width 146 height 49
checkbox input "true"
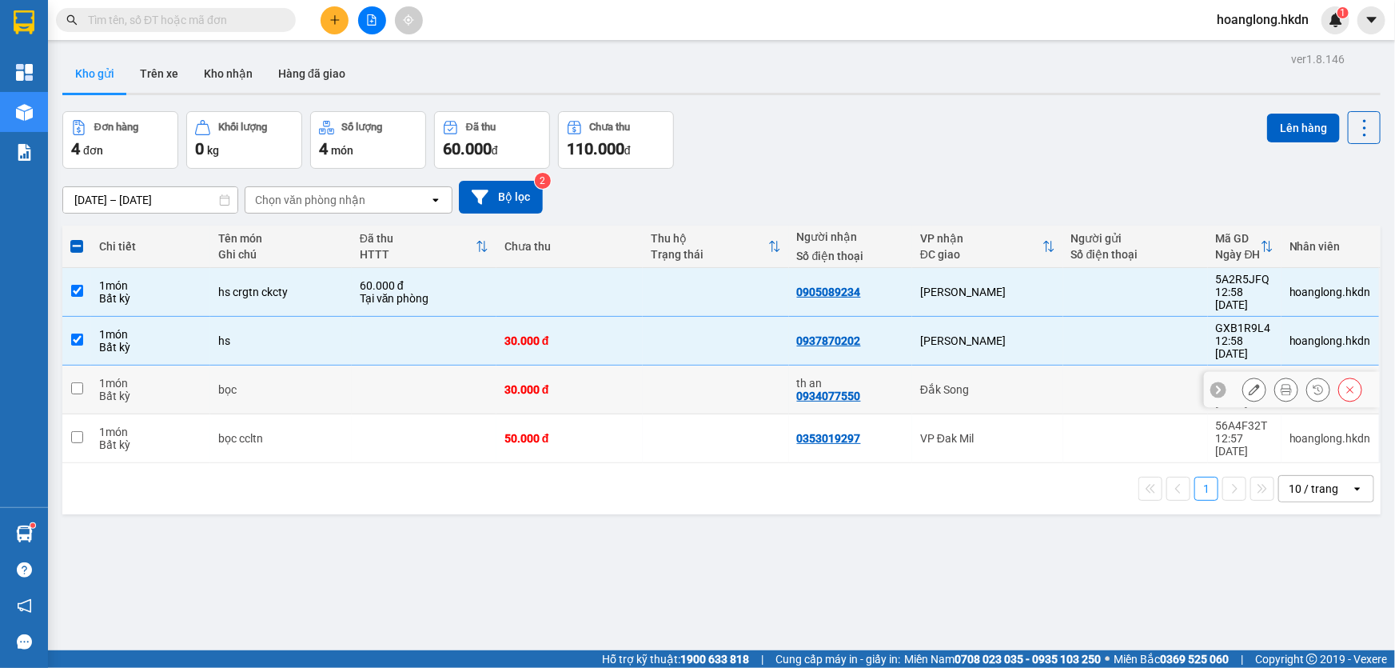
click at [746, 365] on td at bounding box center [716, 389] width 146 height 49
checkbox input "true"
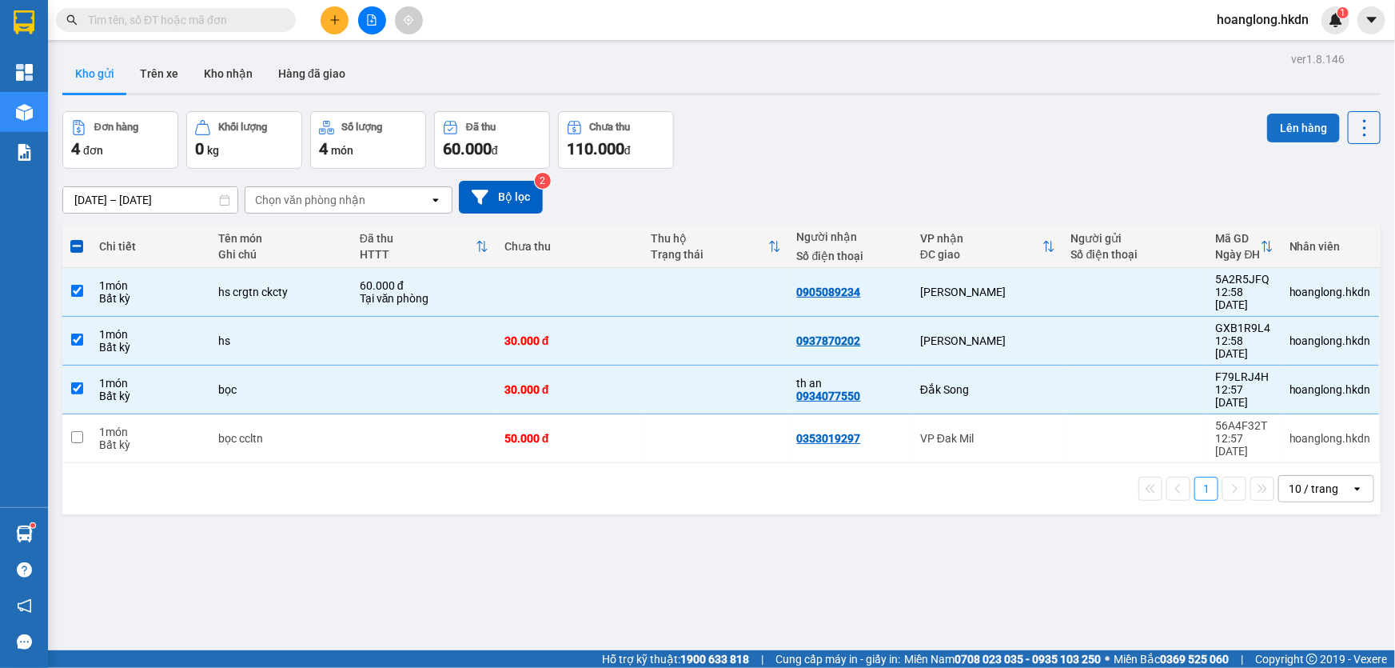
click at [1267, 126] on button "Lên hàng" at bounding box center [1303, 128] width 73 height 29
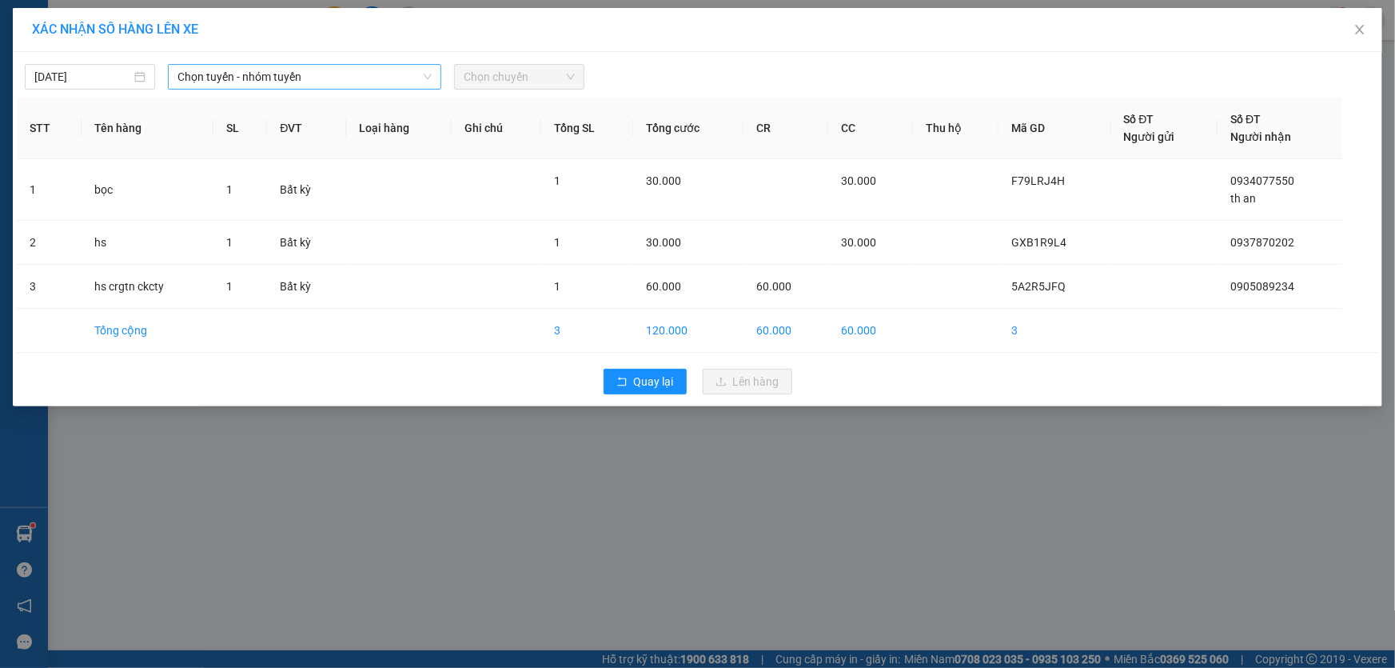
click at [284, 81] on span "Chọn tuyến - nhóm tuyến" at bounding box center [304, 77] width 254 height 24
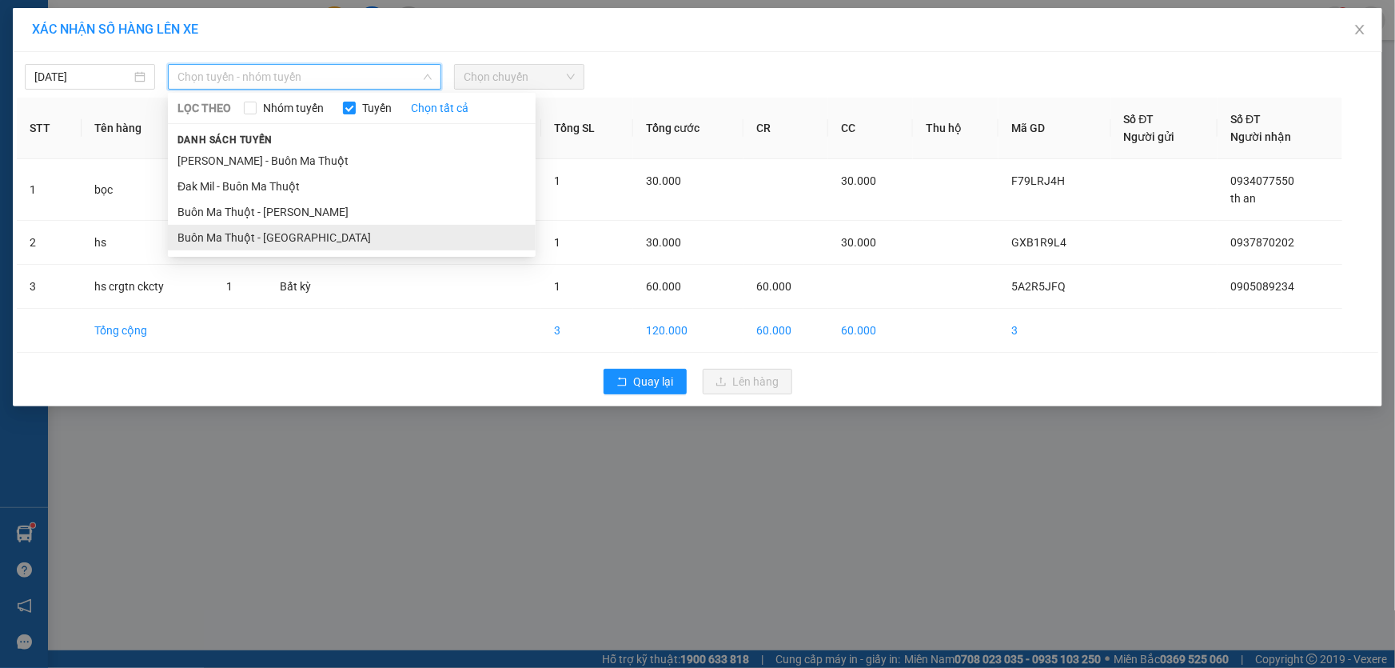
click at [321, 229] on li "Buôn Ma Thuột - [GEOGRAPHIC_DATA]" at bounding box center [352, 238] width 368 height 26
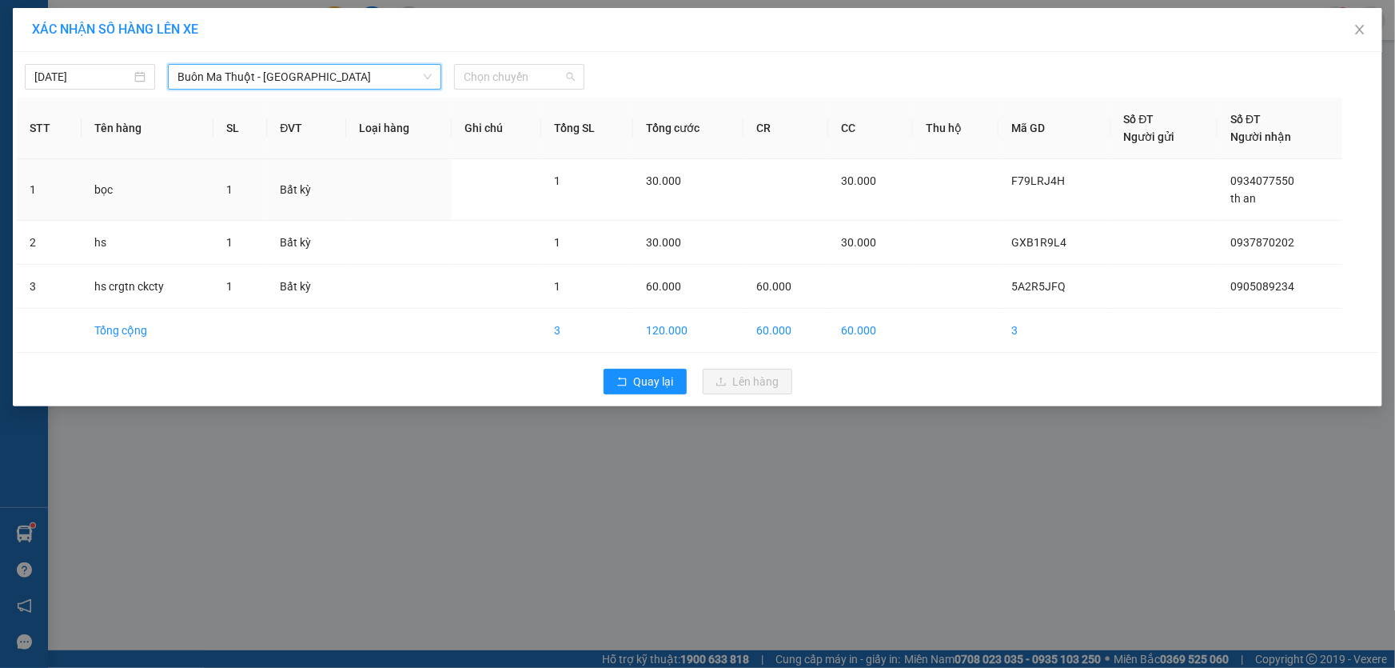
drag, startPoint x: 487, startPoint y: 72, endPoint x: 512, endPoint y: 178, distance: 109.2
click at [486, 74] on span "Chọn chuyến" at bounding box center [519, 77] width 111 height 24
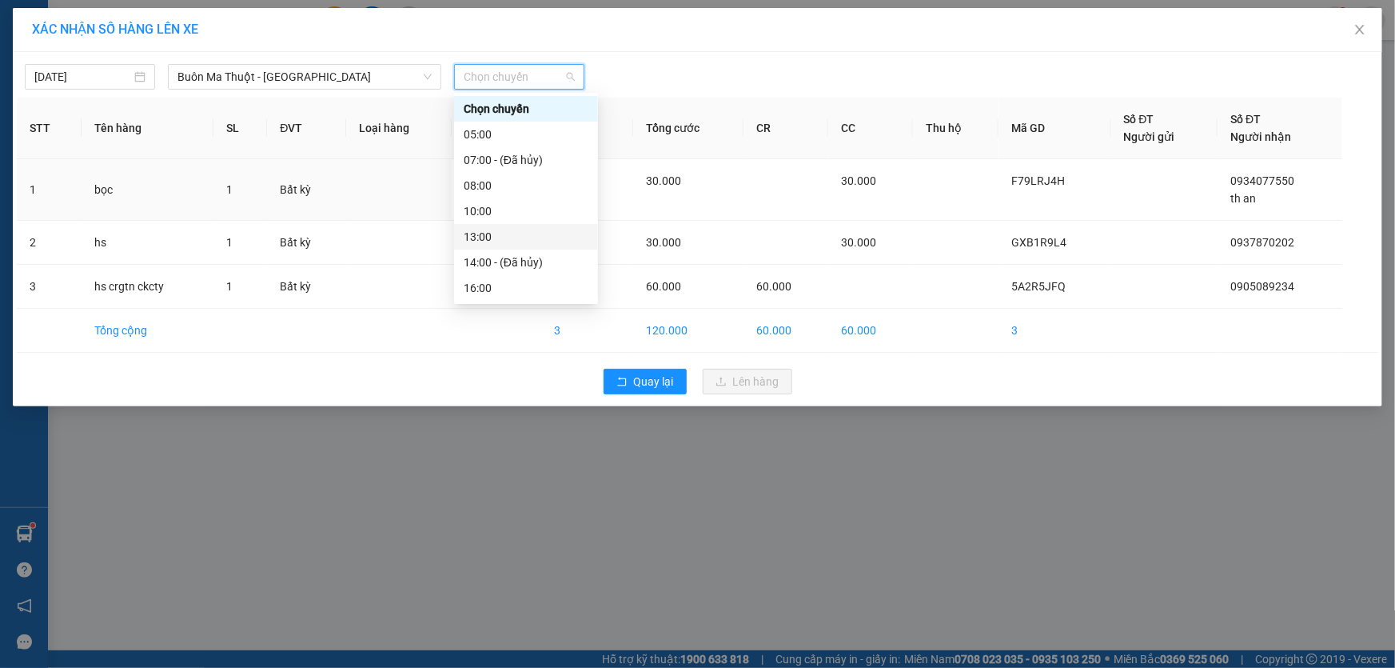
click at [489, 235] on div "13:00" at bounding box center [526, 237] width 125 height 18
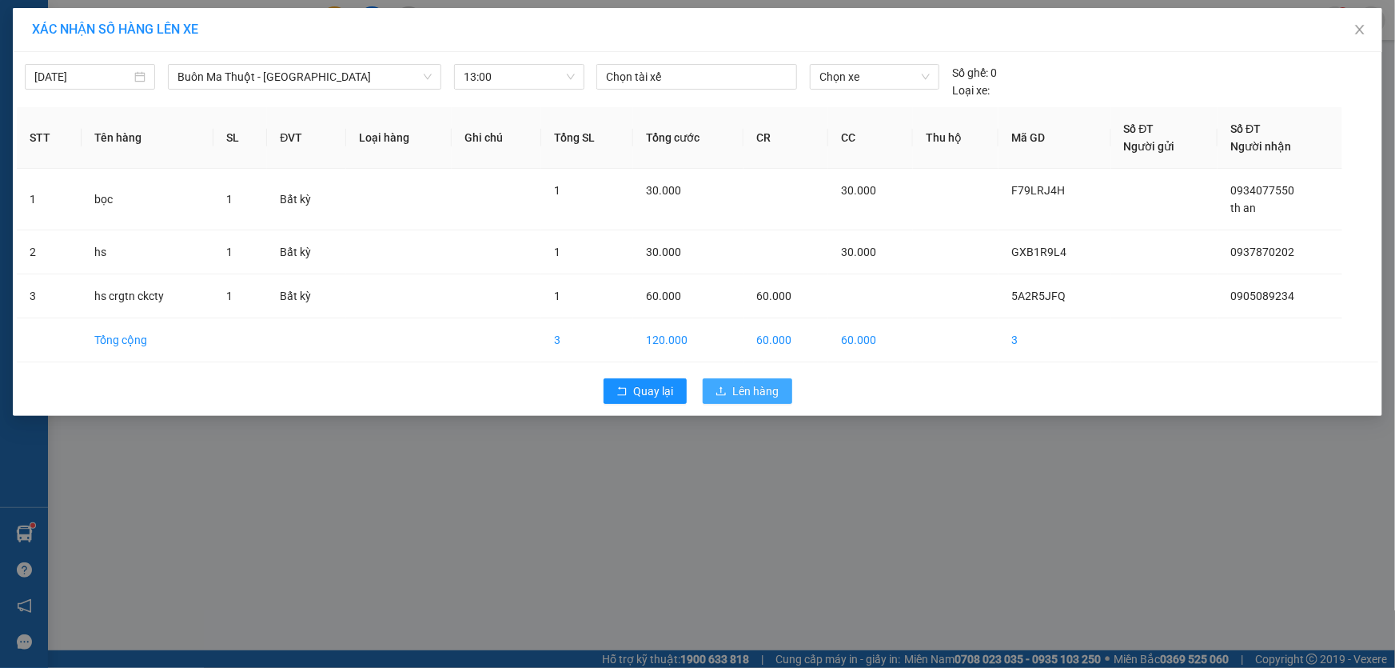
click at [732, 385] on button "Lên hàng" at bounding box center [748, 391] width 90 height 26
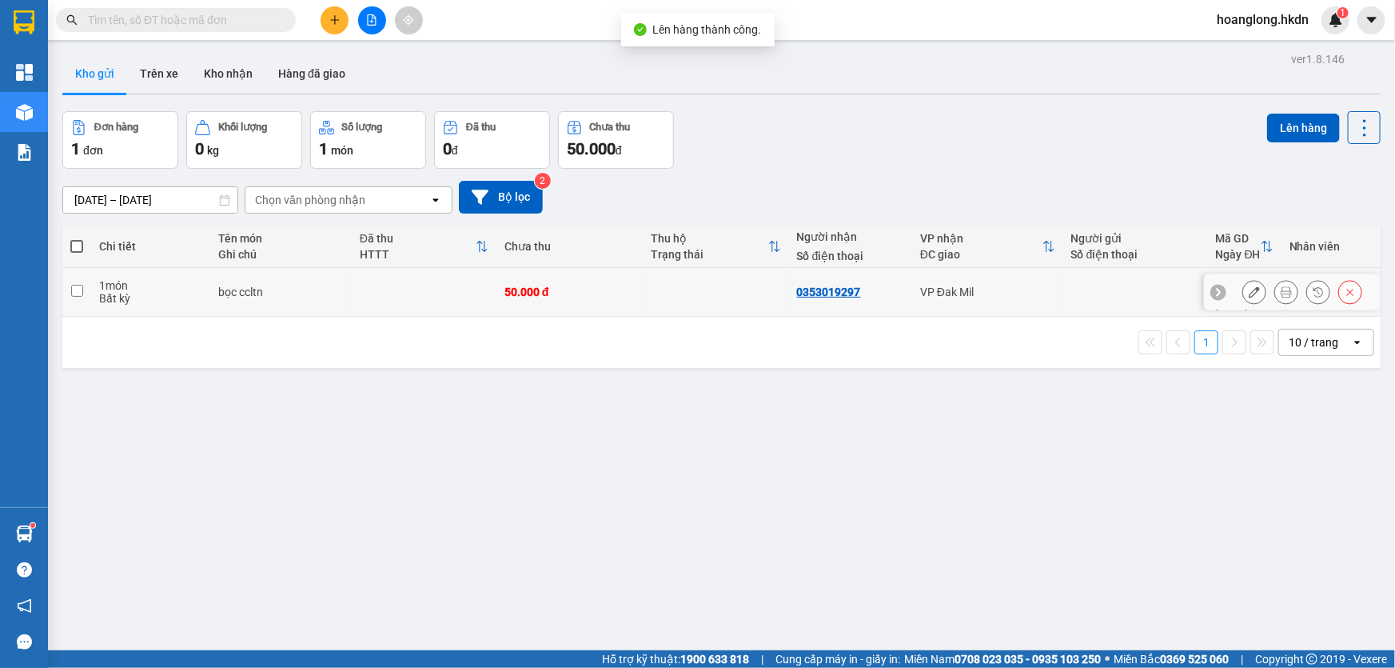
click at [585, 285] on td "50.000 đ" at bounding box center [570, 292] width 146 height 49
checkbox input "true"
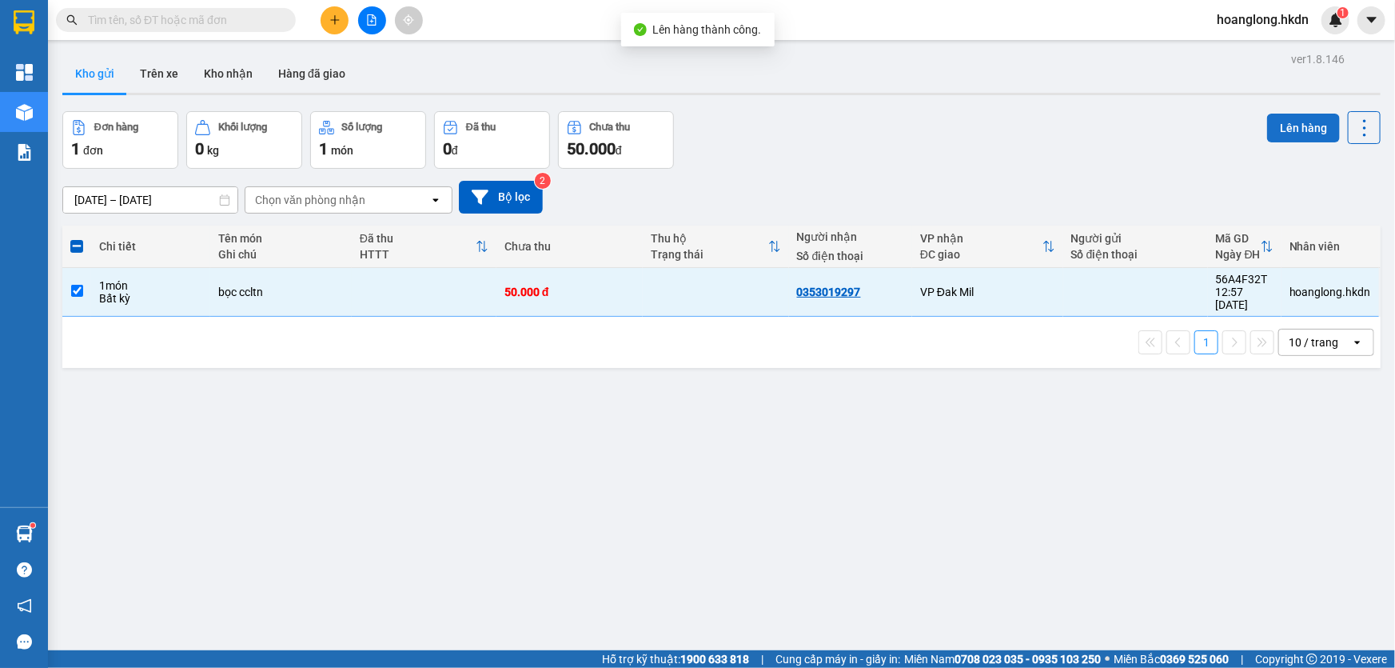
click at [1293, 127] on button "Lên hàng" at bounding box center [1303, 128] width 73 height 29
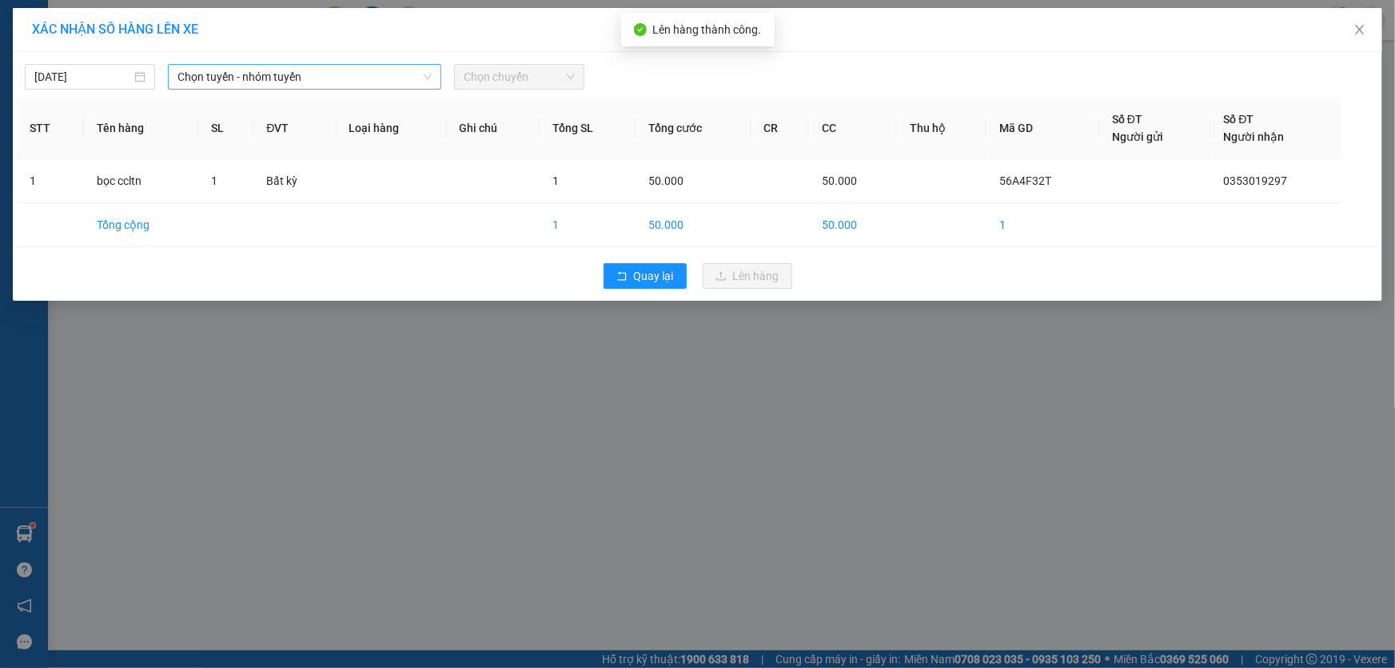
click at [377, 80] on span "Chọn tuyến - nhóm tuyến" at bounding box center [304, 77] width 254 height 24
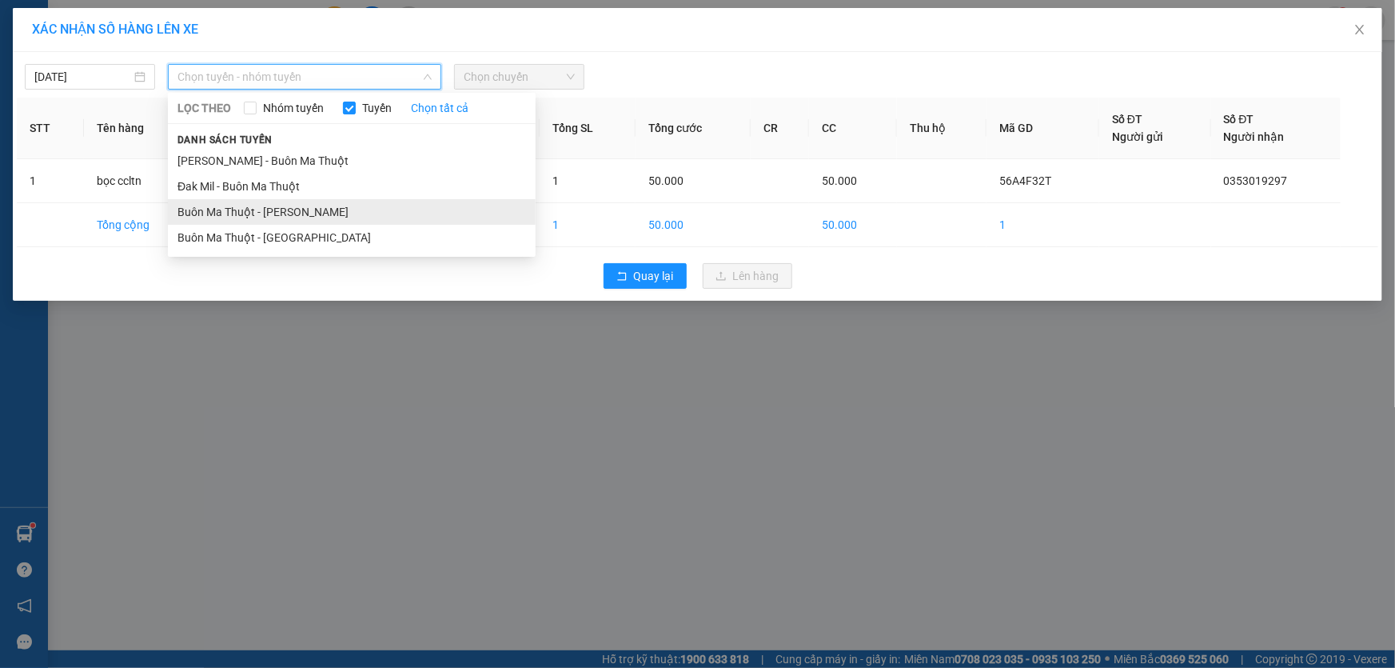
click at [344, 200] on li "Buôn Ma Thuột - [PERSON_NAME]" at bounding box center [352, 212] width 368 height 26
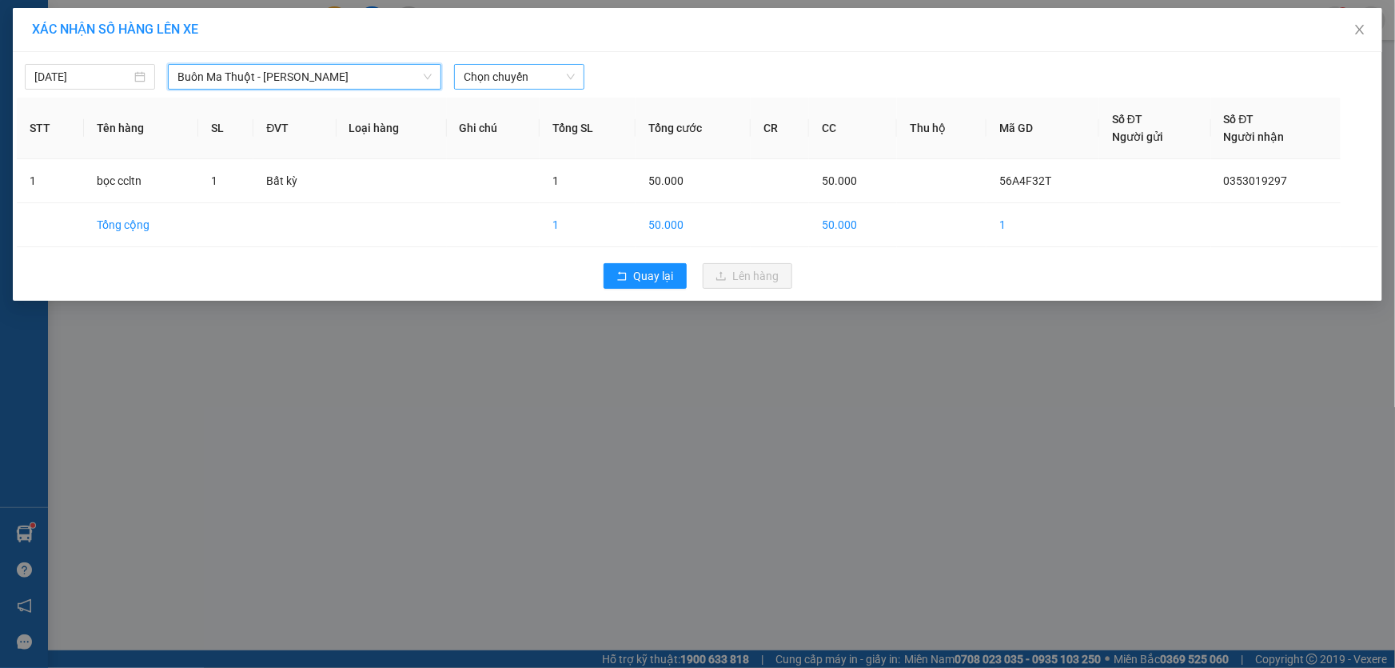
click at [524, 80] on span "Chọn chuyến" at bounding box center [519, 77] width 111 height 24
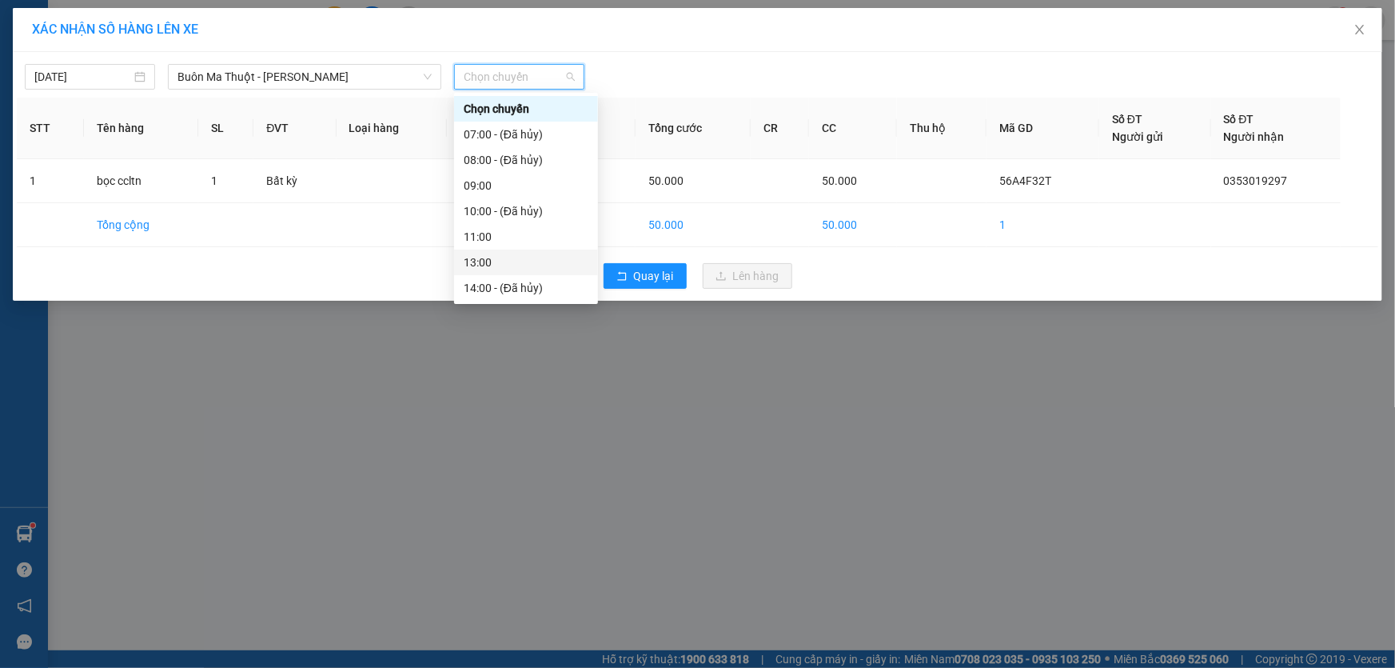
drag, startPoint x: 495, startPoint y: 256, endPoint x: 520, endPoint y: 259, distance: 25.0
click at [494, 257] on div "13:00" at bounding box center [526, 262] width 125 height 18
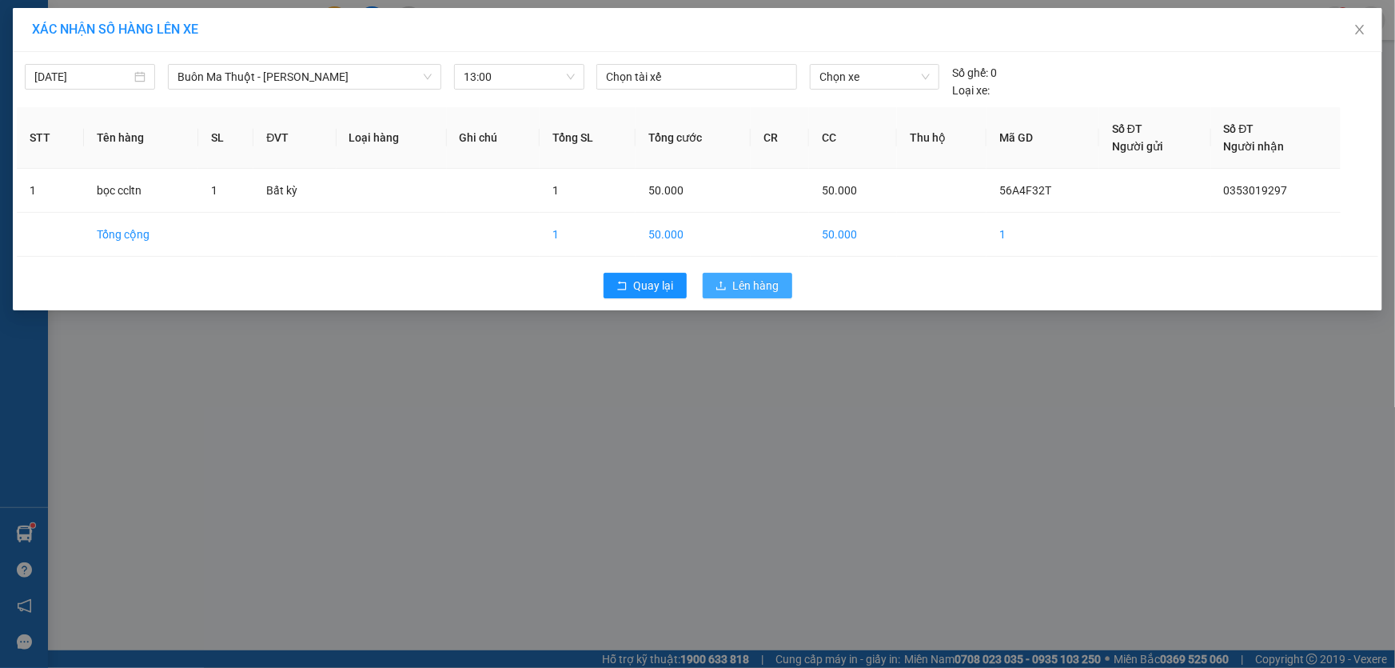
click at [772, 289] on span "Lên hàng" at bounding box center [756, 286] width 46 height 18
